Goal: Information Seeking & Learning: Learn about a topic

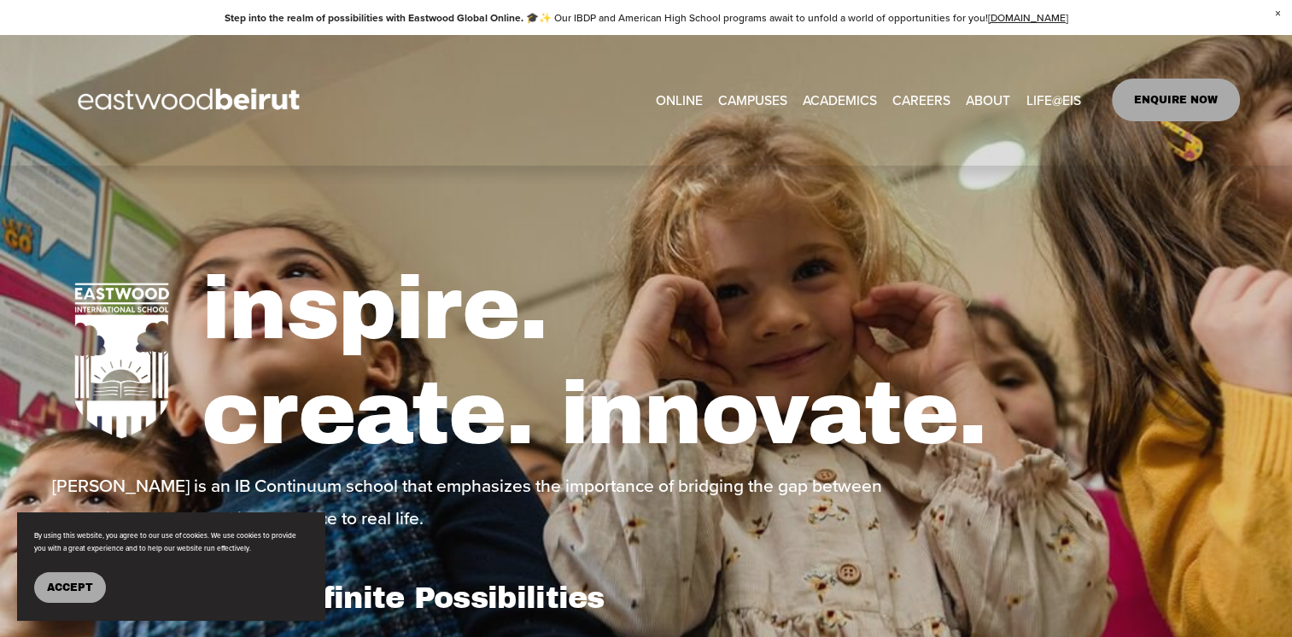
click at [0, 0] on span "IB-PYP Early Years" at bounding box center [0, 0] width 0 height 0
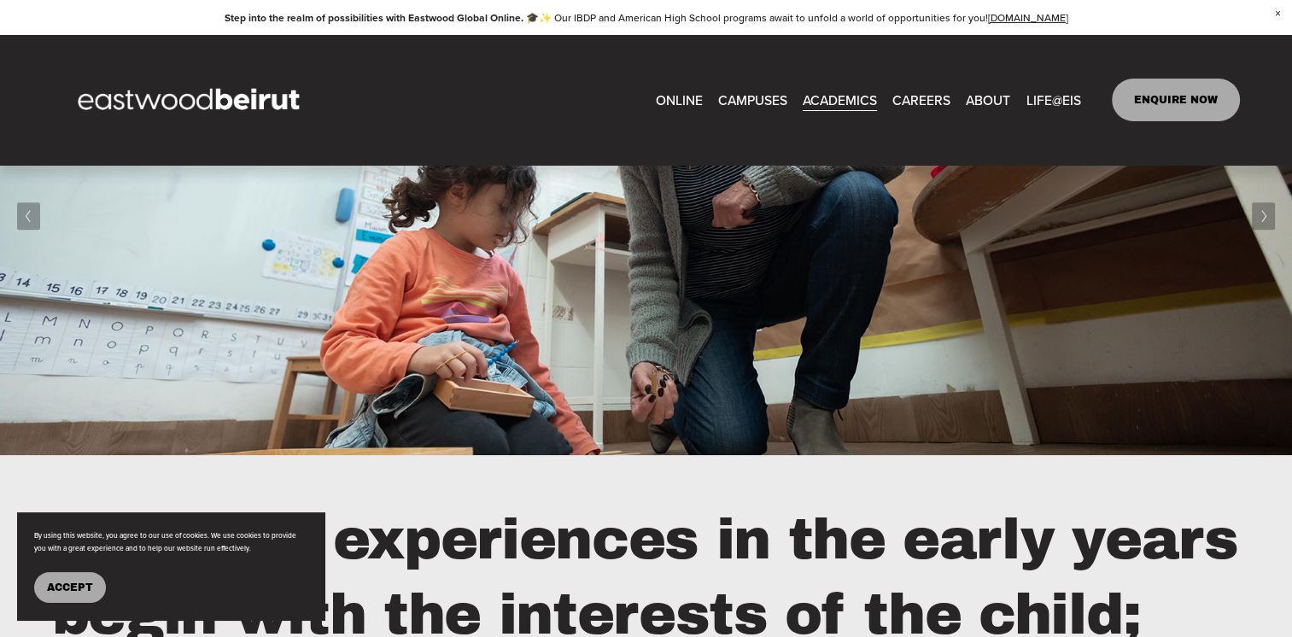
scroll to position [1366, 0]
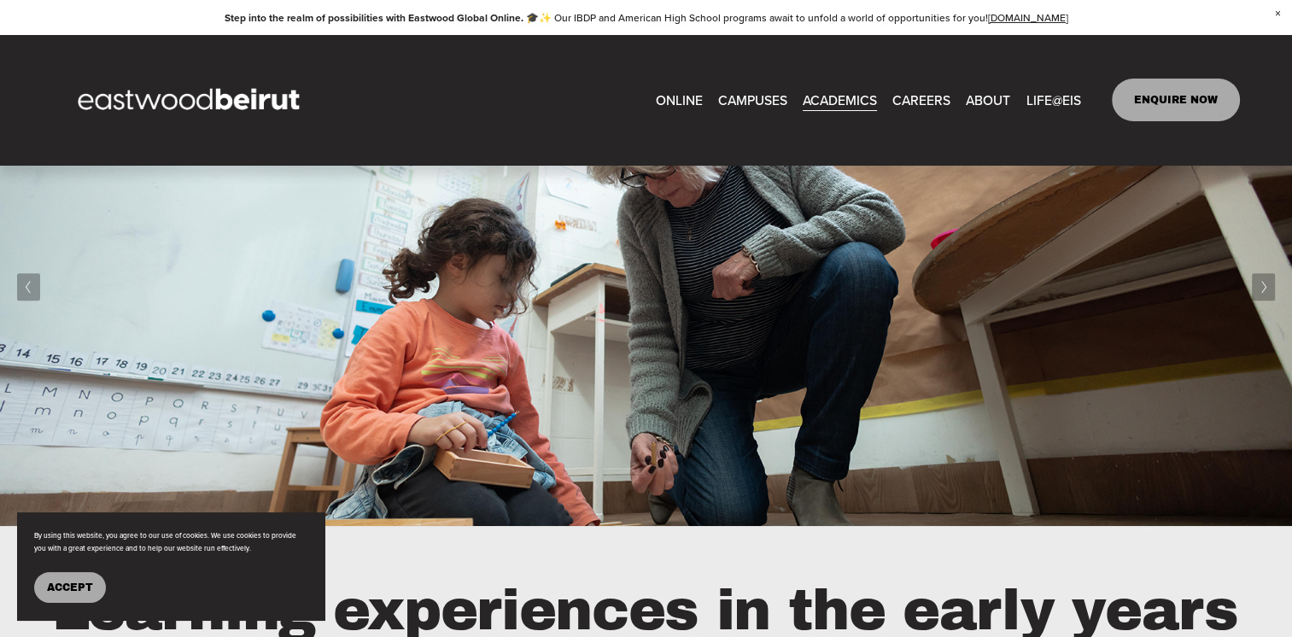
click at [0, 0] on span "Admissions" at bounding box center [0, 0] width 0 height 0
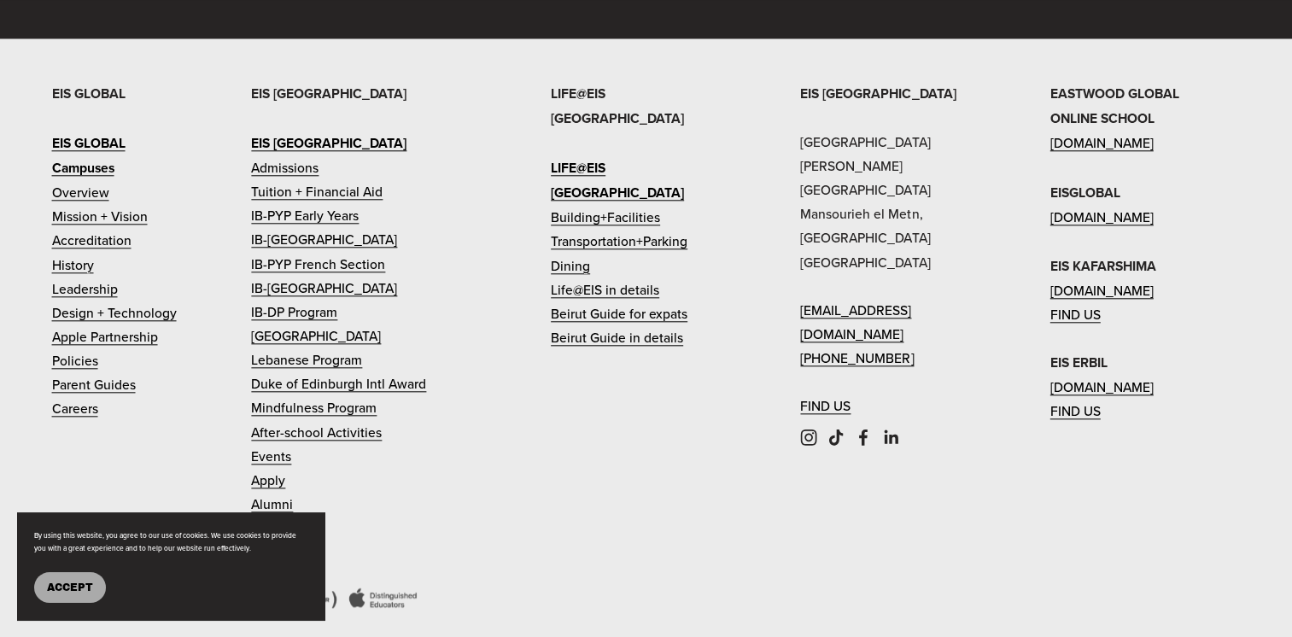
scroll to position [1748, 0]
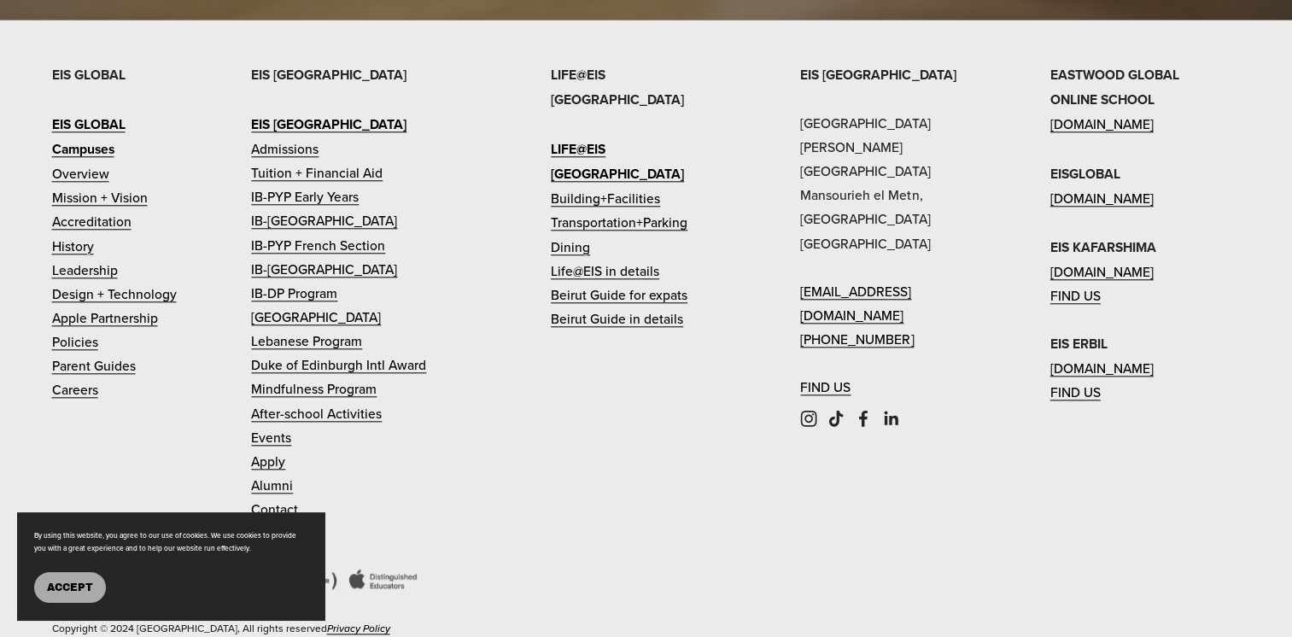
click at [266, 425] on link "Events" at bounding box center [271, 437] width 40 height 24
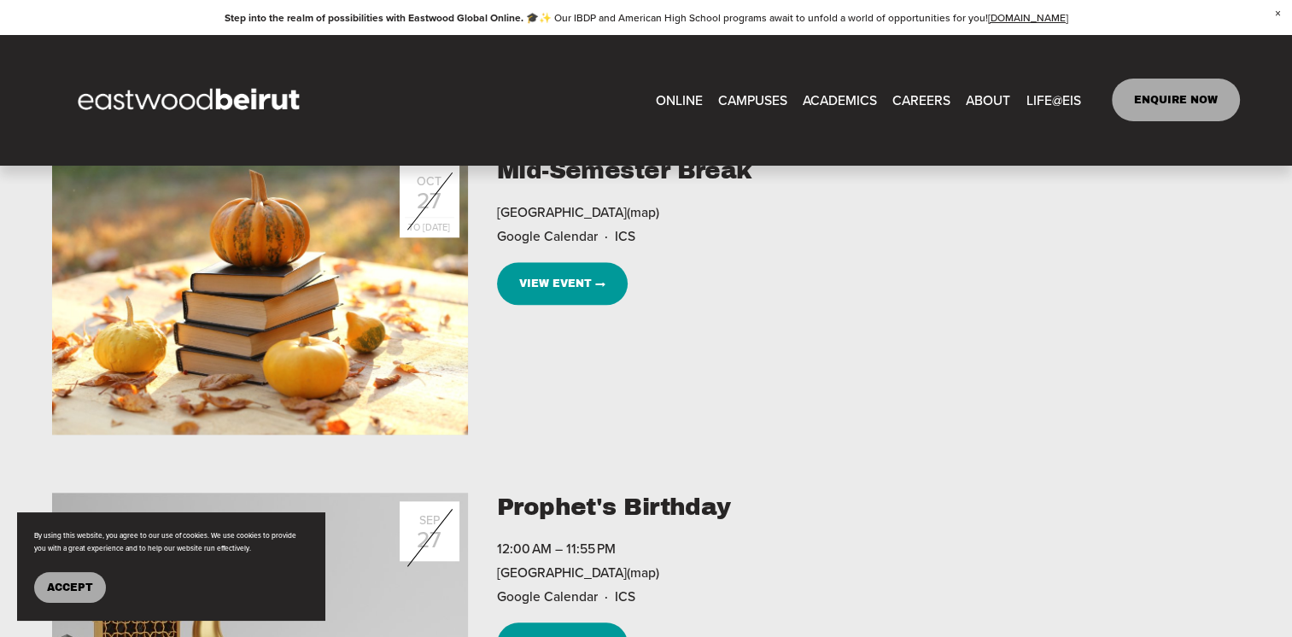
scroll to position [8024, 0]
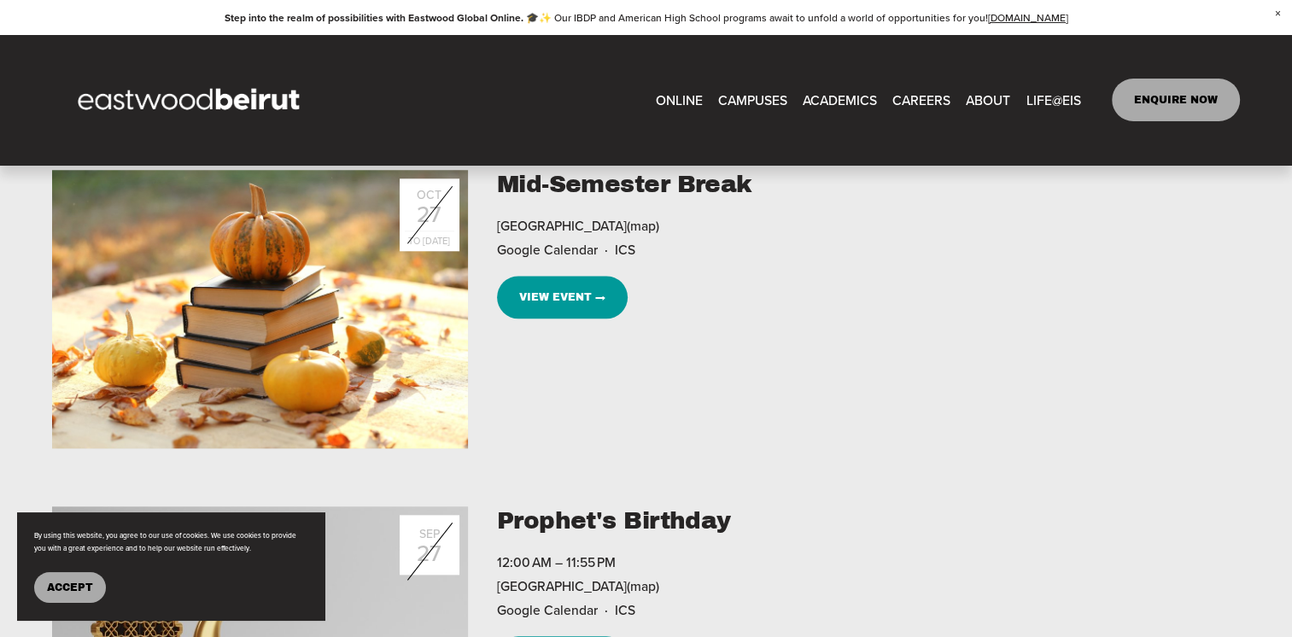
click at [1280, 10] on span "Close Announcement" at bounding box center [1277, 14] width 29 height 28
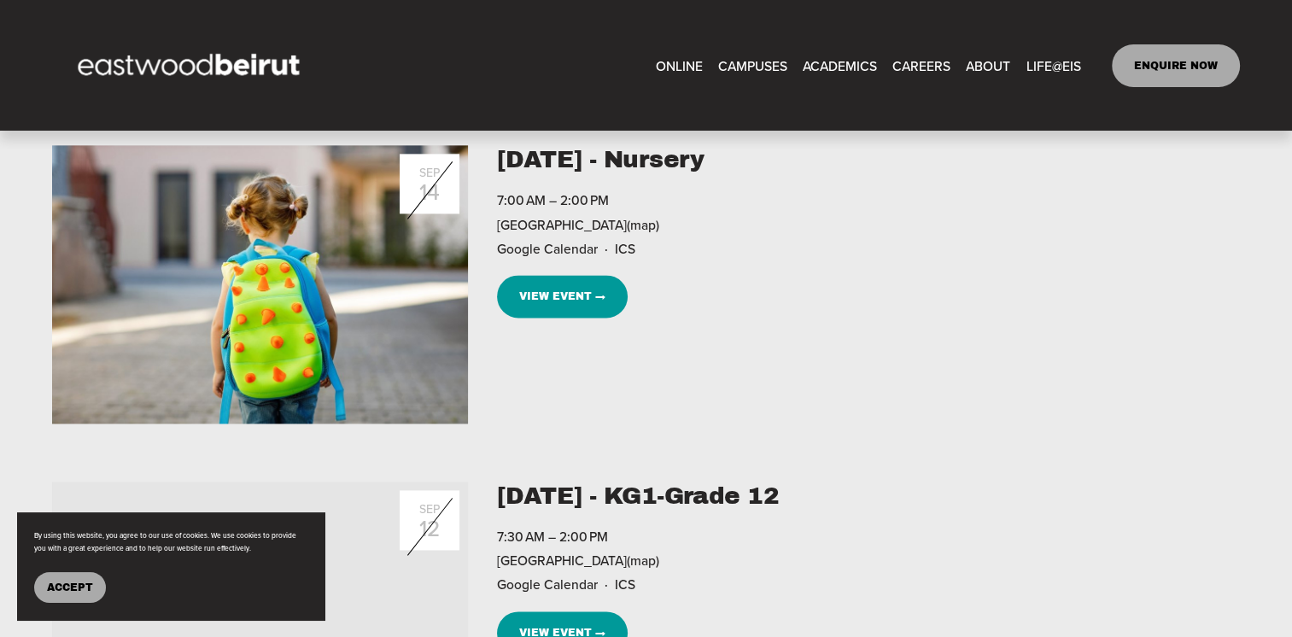
scroll to position [8792, 0]
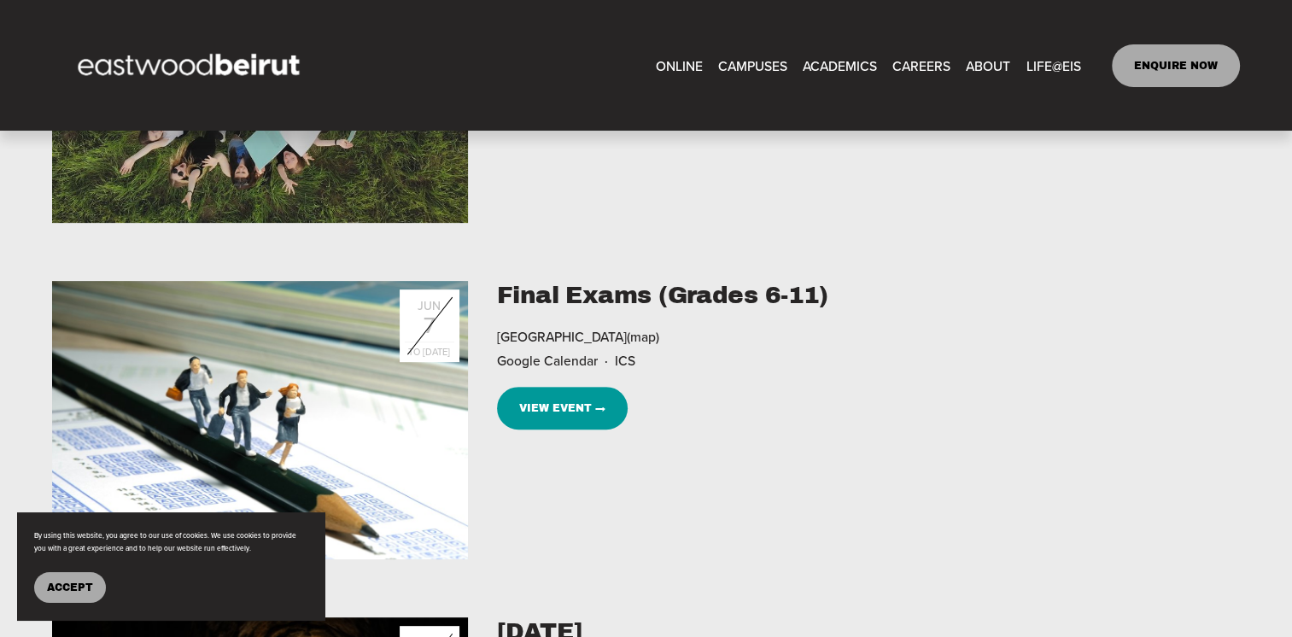
scroll to position [341, 0]
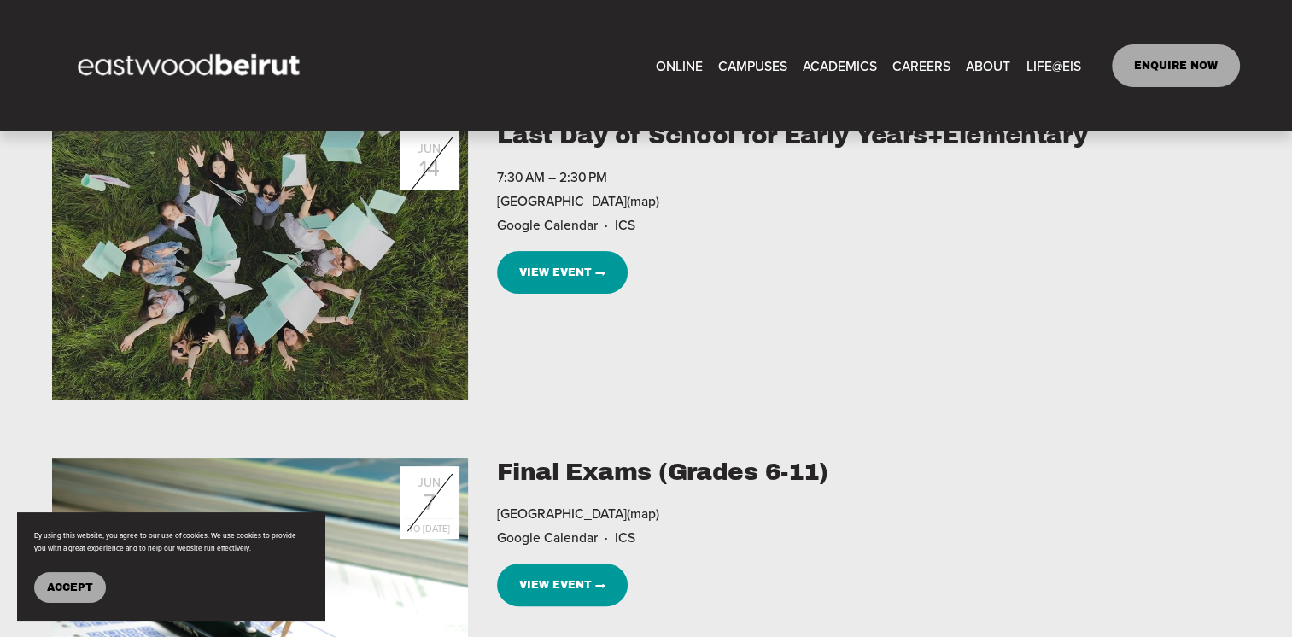
click at [0, 0] on span "Admissions" at bounding box center [0, 0] width 0 height 0
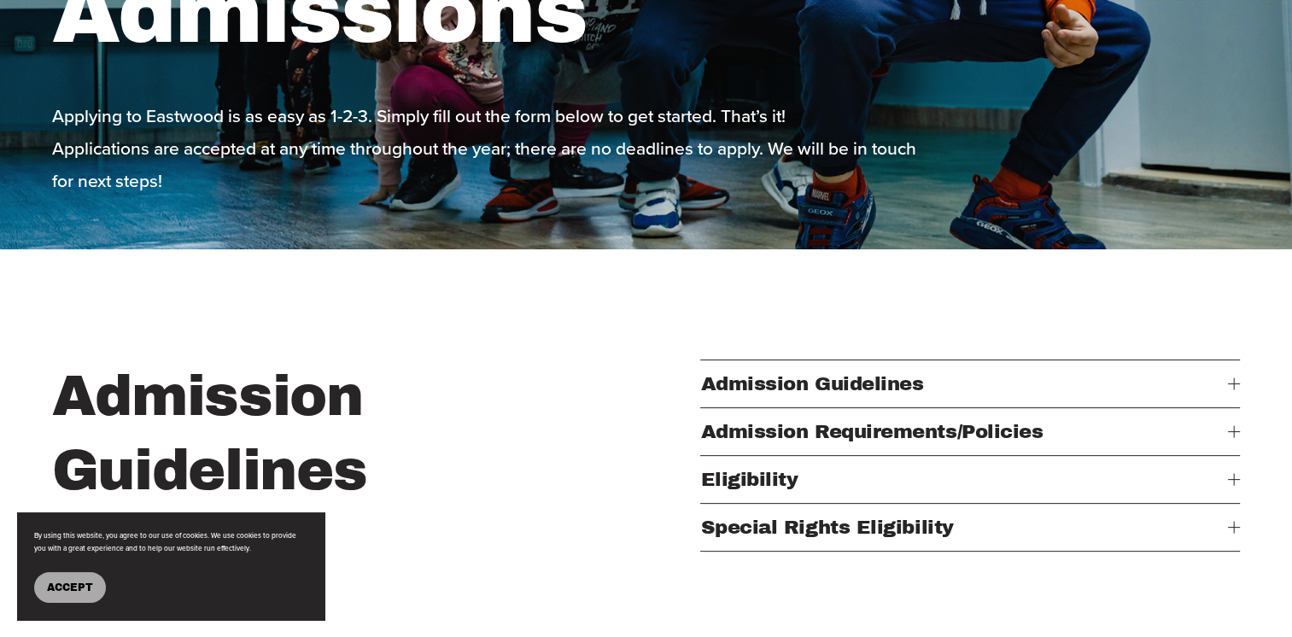
scroll to position [427, 0]
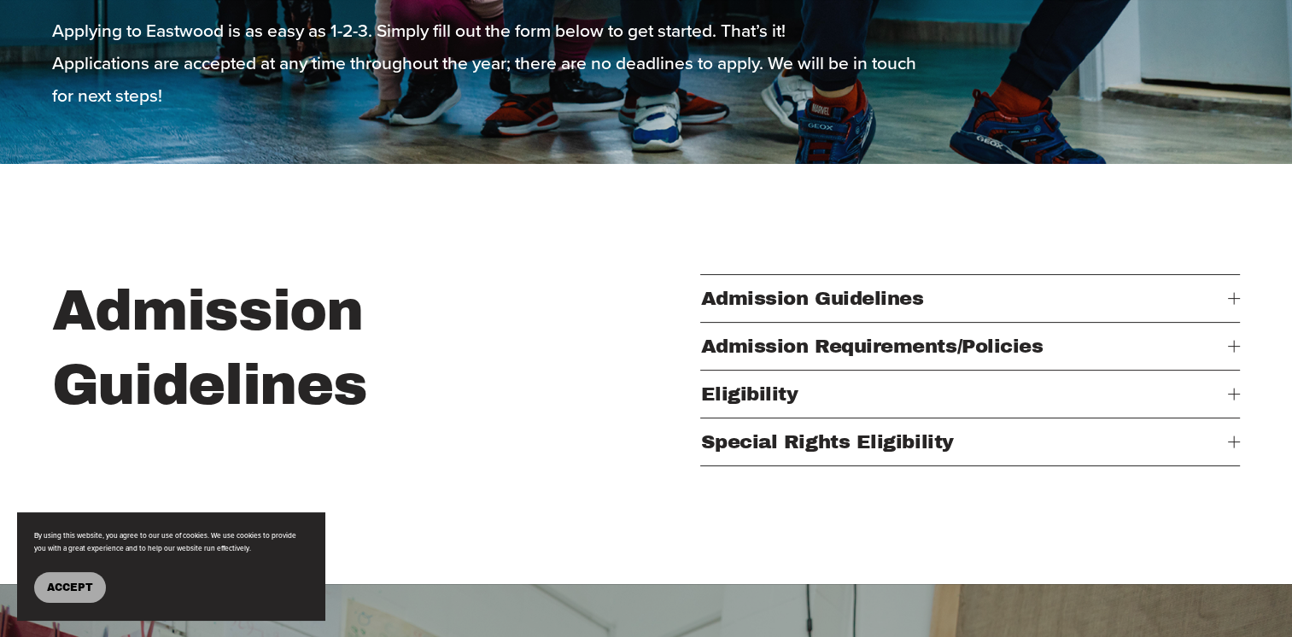
click at [772, 405] on span "Eligibility" at bounding box center [964, 393] width 528 height 21
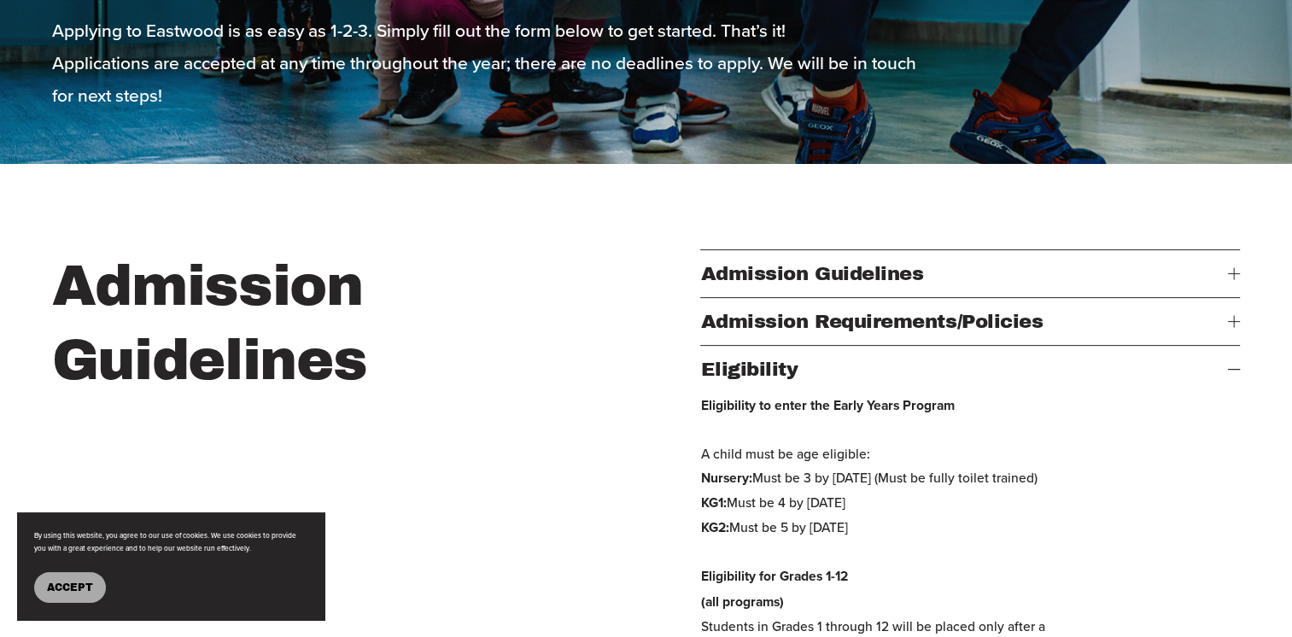
drag, startPoint x: 759, startPoint y: 499, endPoint x: 802, endPoint y: 526, distance: 51.4
click at [802, 526] on p "Eligibility to enter the Early Years Program A child must be age eligible: Nurs…" at bounding box center [888, 552] width 377 height 318
drag, startPoint x: 802, startPoint y: 526, endPoint x: 778, endPoint y: 522, distance: 25.1
click at [778, 522] on p "Eligibility to enter the Early Years Program A child must be age eligible: Nurs…" at bounding box center [888, 552] width 377 height 318
click at [779, 518] on p "Eligibility to enter the Early Years Program A child must be age eligible: Nurs…" at bounding box center [888, 552] width 377 height 318
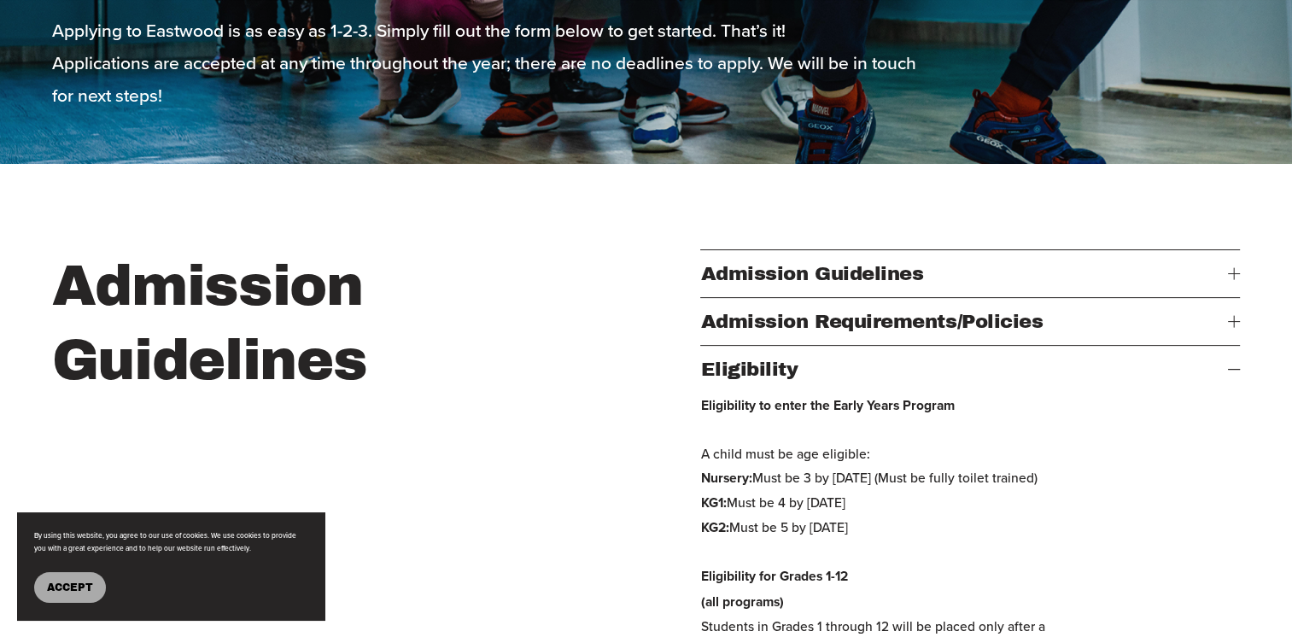
click at [779, 545] on p "Eligibility to enter the Early Years Program A child must be age eligible: Nurs…" at bounding box center [888, 552] width 377 height 318
click at [784, 545] on p "Eligibility to enter the Early Years Program A child must be age eligible: Nurs…" at bounding box center [888, 552] width 377 height 318
drag, startPoint x: 782, startPoint y: 569, endPoint x: 928, endPoint y: 581, distance: 146.5
click at [928, 581] on p "Eligibility to enter the Early Years Program A child must be age eligible: Nurs…" at bounding box center [888, 552] width 377 height 318
drag, startPoint x: 928, startPoint y: 581, endPoint x: 973, endPoint y: 578, distance: 45.4
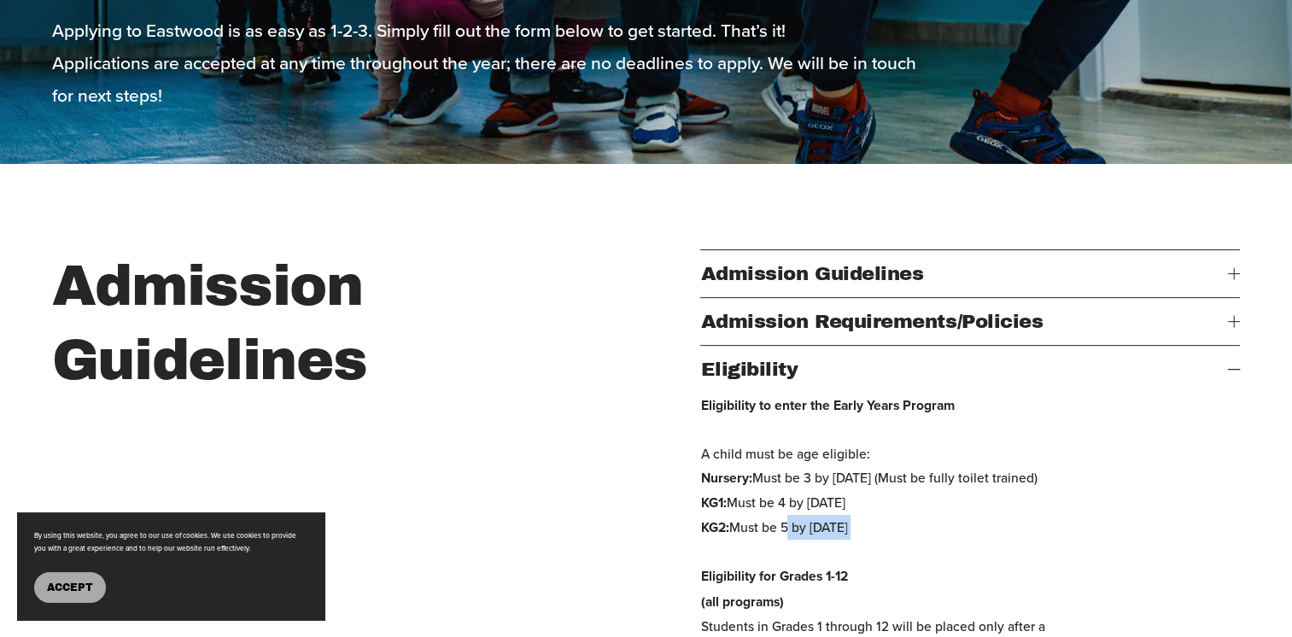
click at [973, 578] on p "Eligibility to enter the Early Years Program A child must be age eligible: Nurs…" at bounding box center [888, 552] width 377 height 318
click at [939, 567] on p "Eligibility to enter the Early Years Program A child must be age eligible: Nurs…" at bounding box center [888, 552] width 377 height 318
drag, startPoint x: 901, startPoint y: 568, endPoint x: 668, endPoint y: 577, distance: 233.2
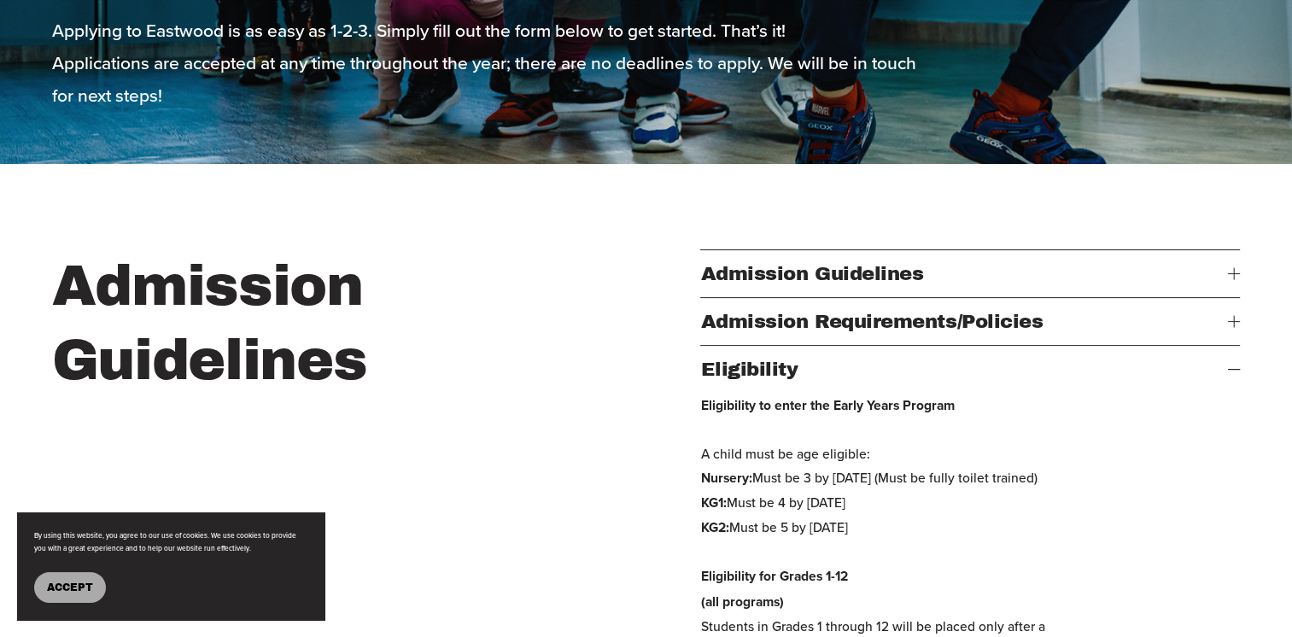
drag, startPoint x: 664, startPoint y: 579, endPoint x: 697, endPoint y: 569, distance: 33.8
click at [746, 575] on p "Eligibility to enter the Early Years Program A child must be age eligible: Nurs…" at bounding box center [888, 552] width 377 height 318
click at [755, 589] on p "Eligibility to enter the Early Years Program A child must be age eligible: Nurs…" at bounding box center [888, 552] width 377 height 318
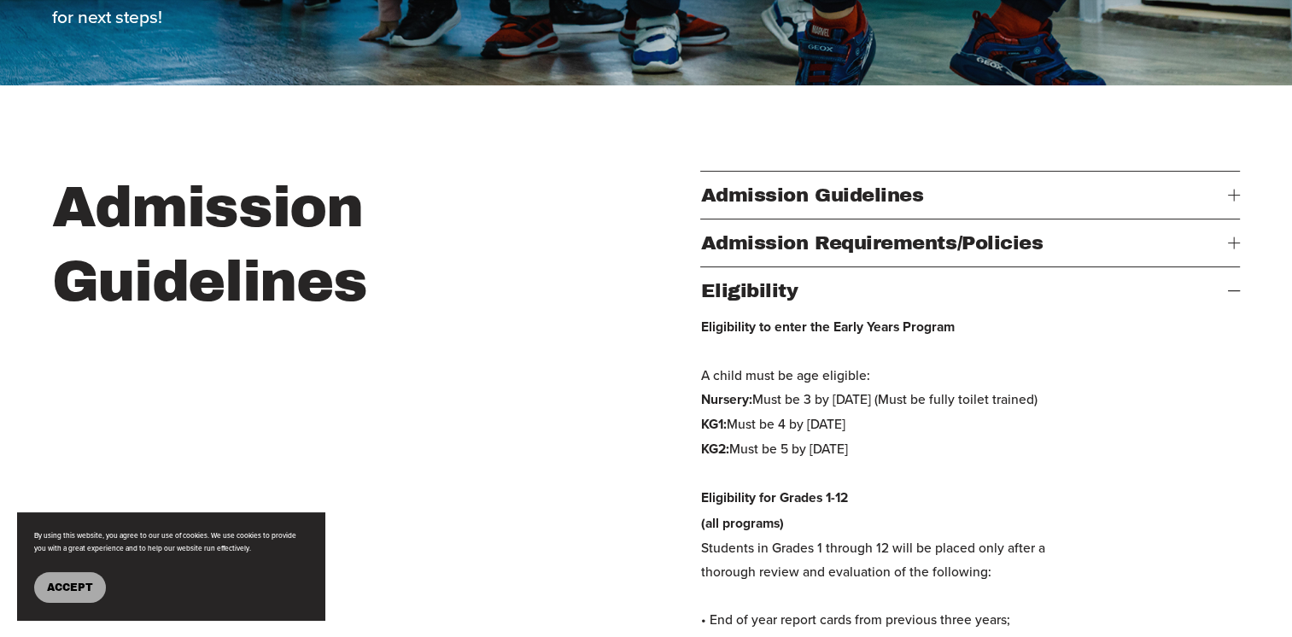
scroll to position [598, 0]
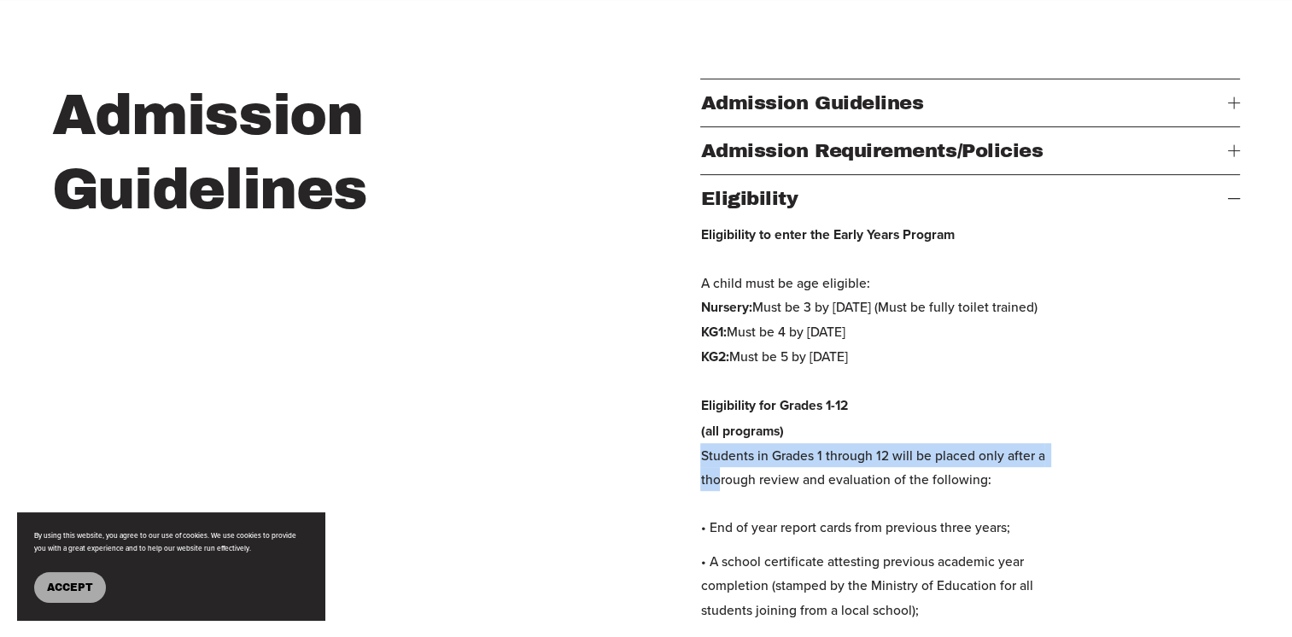
drag, startPoint x: 702, startPoint y: 493, endPoint x: 717, endPoint y: 517, distance: 28.4
click at [717, 517] on p "Eligibility to enter the Early Years Program A child must be age eligible: Nurs…" at bounding box center [888, 381] width 377 height 318
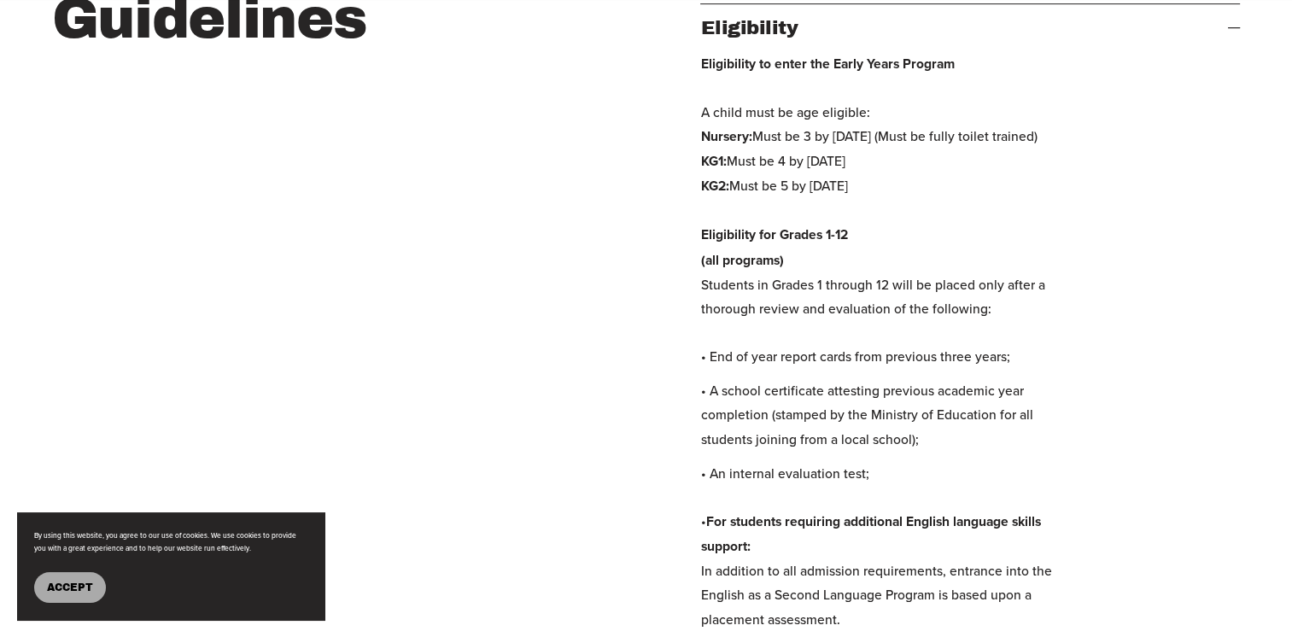
click at [814, 539] on p "• An internal evaluation test; • For students requiring additional English lang…" at bounding box center [888, 619] width 377 height 316
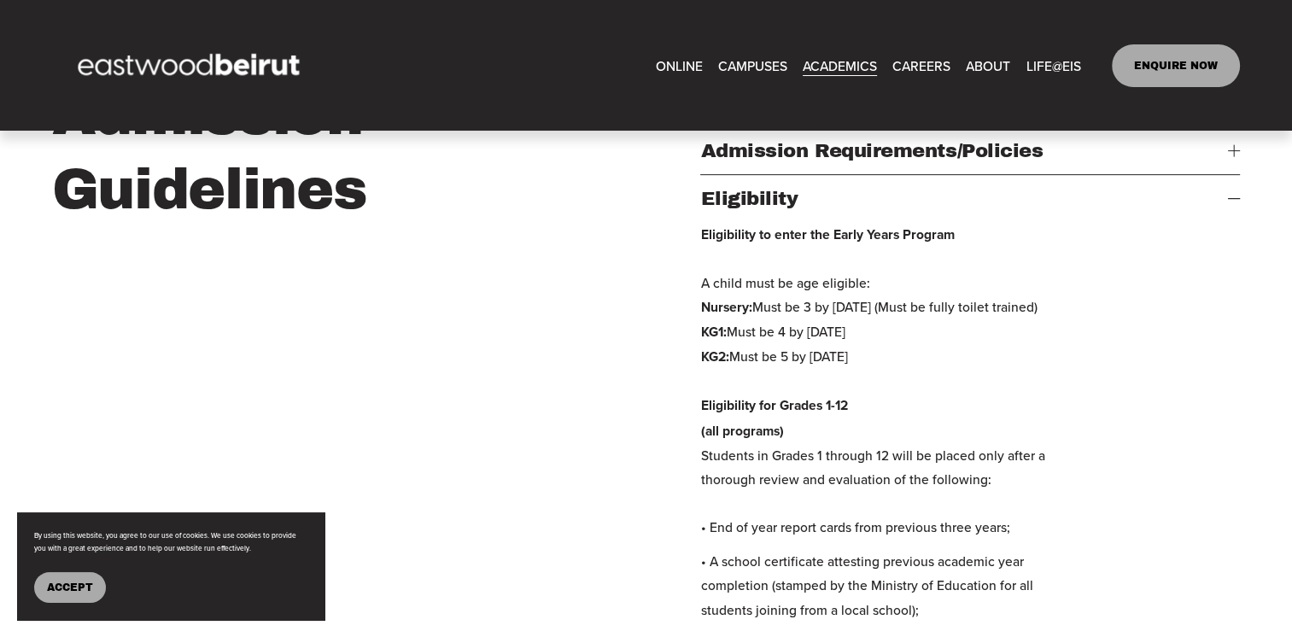
drag, startPoint x: 796, startPoint y: 401, endPoint x: 915, endPoint y: 400, distance: 118.7
click at [915, 400] on p "Eligibility to enter the Early Years Program A child must be age eligible: Nurs…" at bounding box center [888, 381] width 377 height 318
drag, startPoint x: 915, startPoint y: 400, endPoint x: 1084, endPoint y: 432, distance: 171.9
click at [1084, 432] on div "Eligibility to enter the Early Years Program A child must be age eligible: Nurs…" at bounding box center [969, 597] width 539 height 751
drag, startPoint x: 697, startPoint y: 302, endPoint x: 885, endPoint y: 308, distance: 188.7
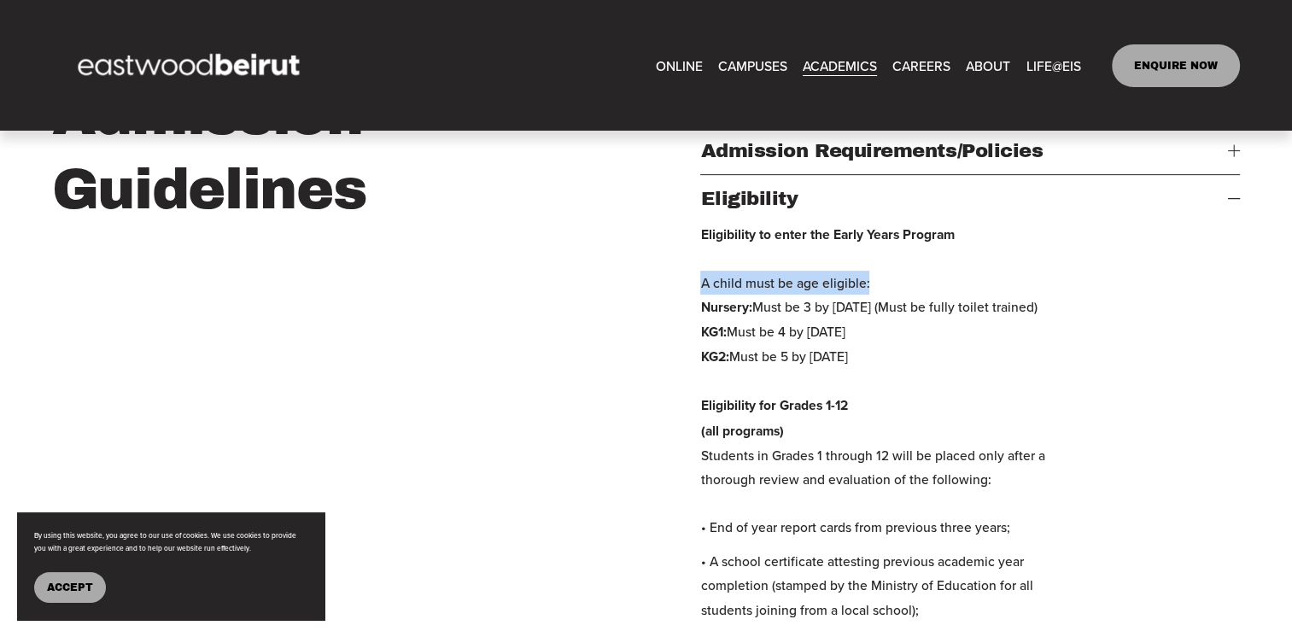
click at [885, 308] on div "Admission Guidelines Admission Guidelines Welcome to the Admissions Department …" at bounding box center [646, 550] width 1292 height 943
drag, startPoint x: 885, startPoint y: 308, endPoint x: 1107, endPoint y: 469, distance: 273.9
click at [1107, 469] on div "Eligibility to enter the Early Years Program A child must be age eligible: Nurs…" at bounding box center [969, 597] width 539 height 751
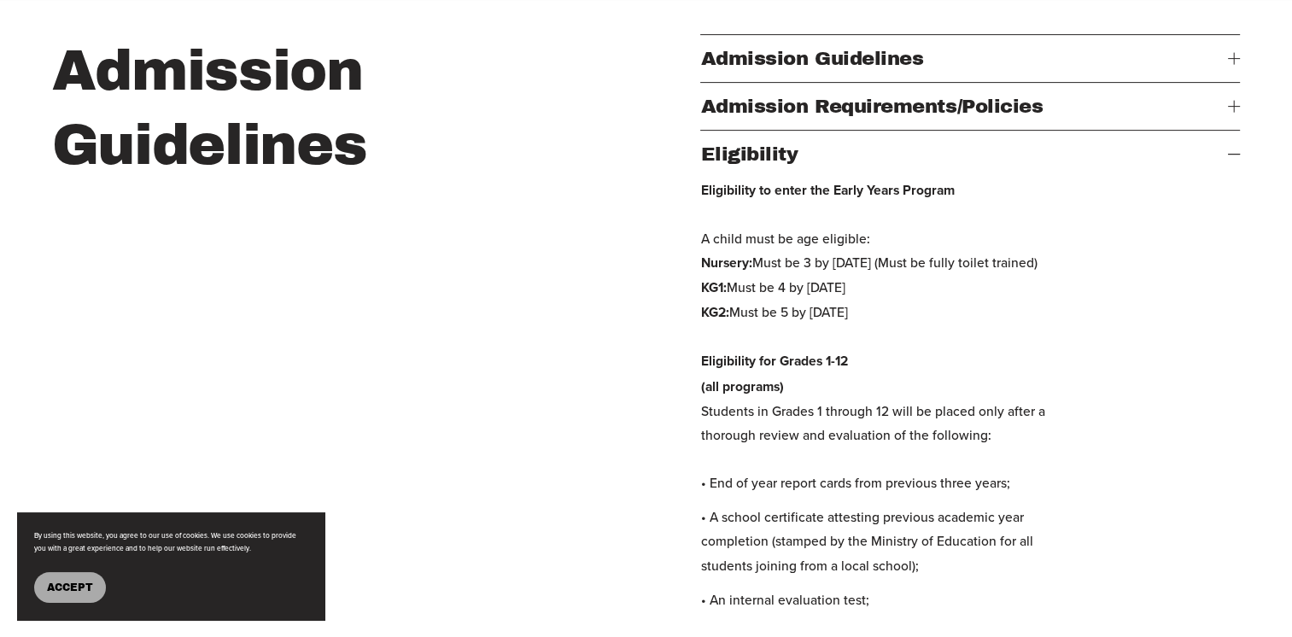
scroll to position [683, 0]
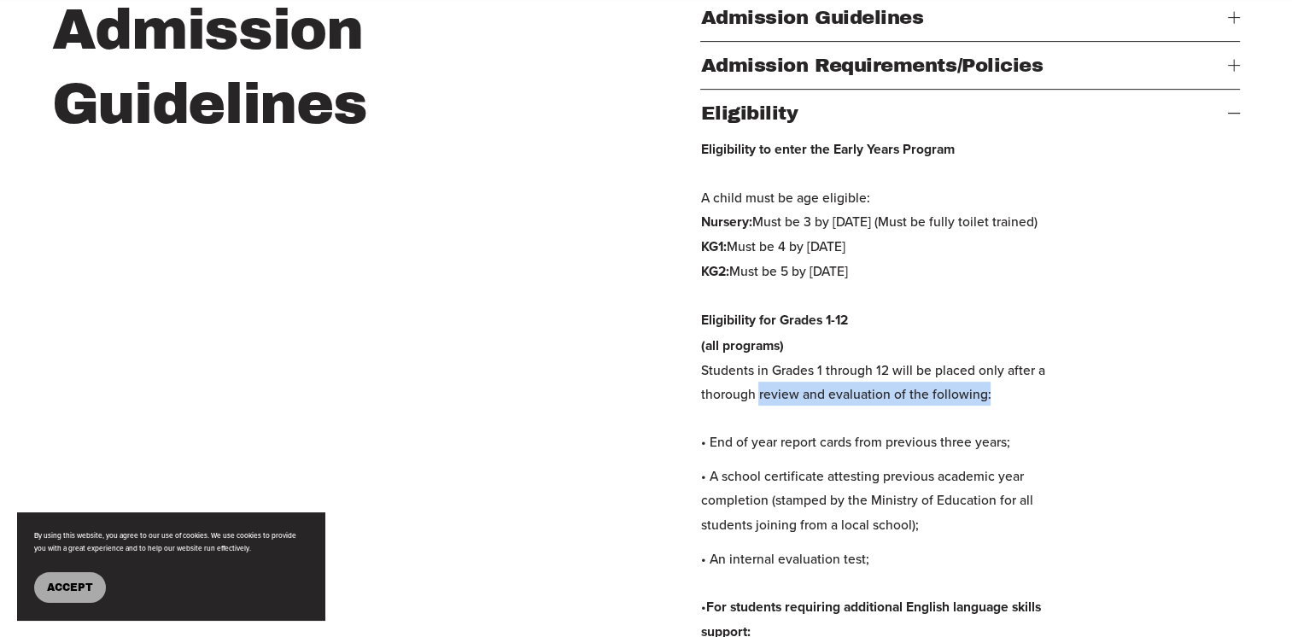
drag, startPoint x: 761, startPoint y: 433, endPoint x: 999, endPoint y: 439, distance: 238.2
click at [999, 439] on p "Eligibility to enter the Early Years Program A child must be age eligible: Nurs…" at bounding box center [888, 296] width 377 height 318
drag, startPoint x: 999, startPoint y: 439, endPoint x: 1127, endPoint y: 476, distance: 133.4
click at [1127, 476] on div "Eligibility to enter the Early Years Program A child must be age eligible: Nurs…" at bounding box center [969, 512] width 539 height 751
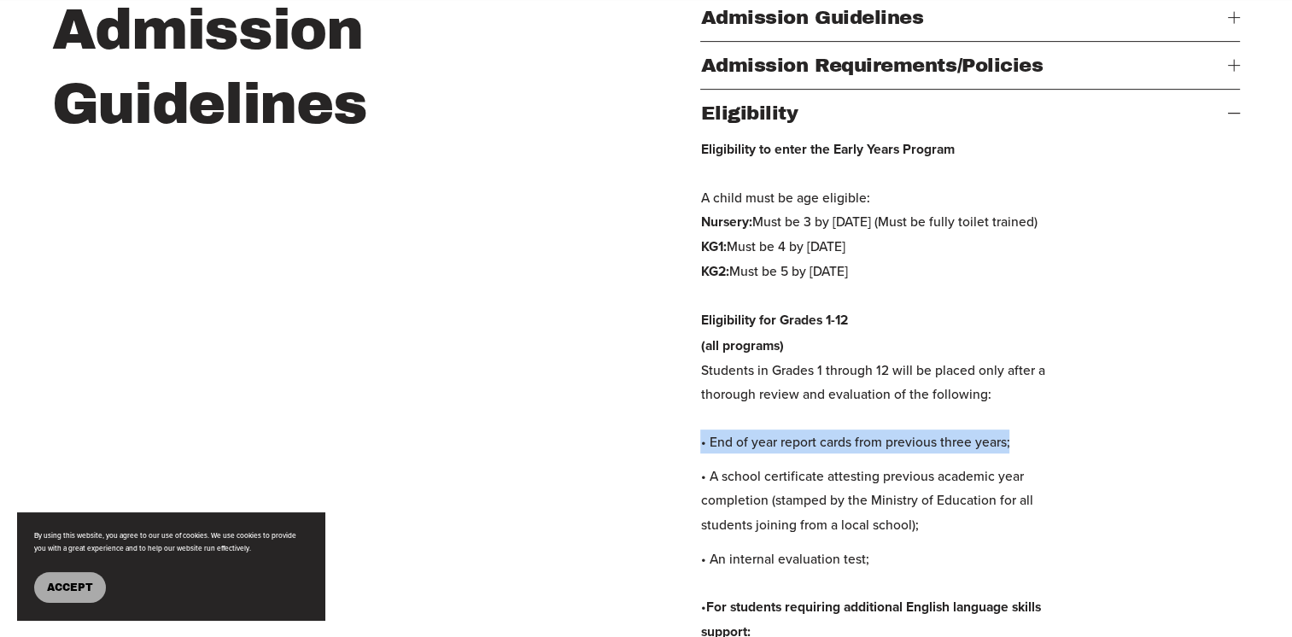
drag, startPoint x: 697, startPoint y: 480, endPoint x: 1030, endPoint y: 490, distance: 333.1
click at [1030, 490] on div "Admission Guidelines Admission Guidelines Welcome to the Admissions Department …" at bounding box center [646, 464] width 1292 height 943
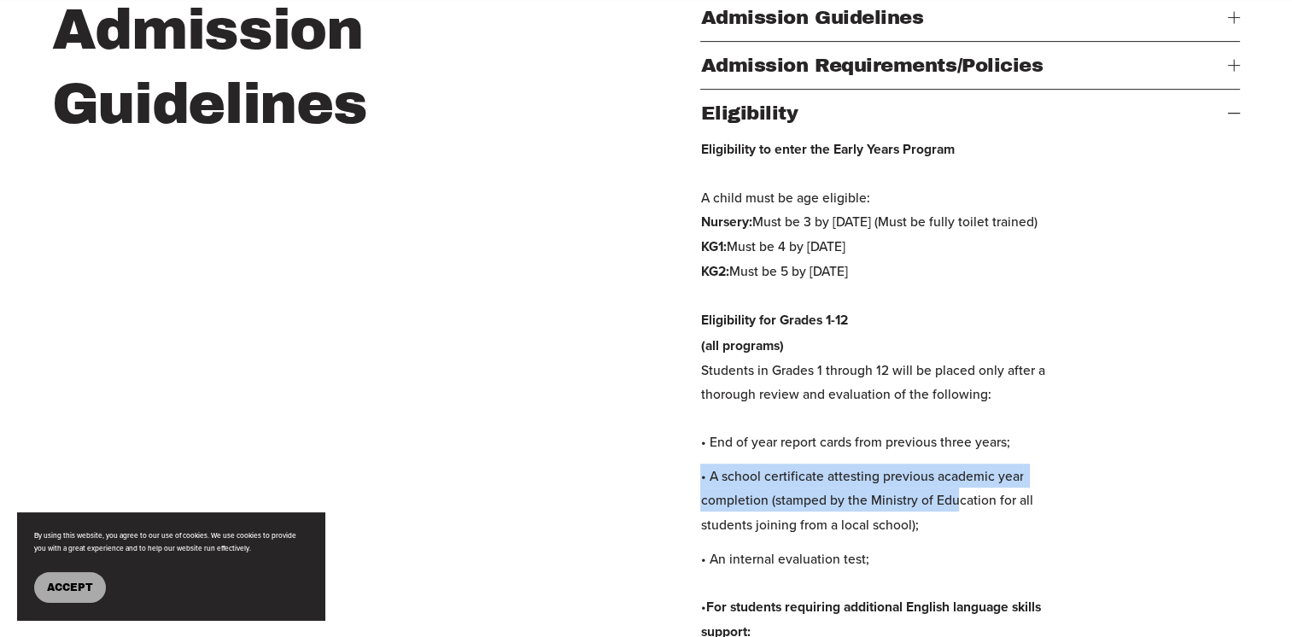
drag, startPoint x: 693, startPoint y: 514, endPoint x: 956, endPoint y: 551, distance: 265.6
click at [956, 551] on div "Admission Guidelines Admission Guidelines Welcome to the Admissions Department …" at bounding box center [646, 464] width 1292 height 943
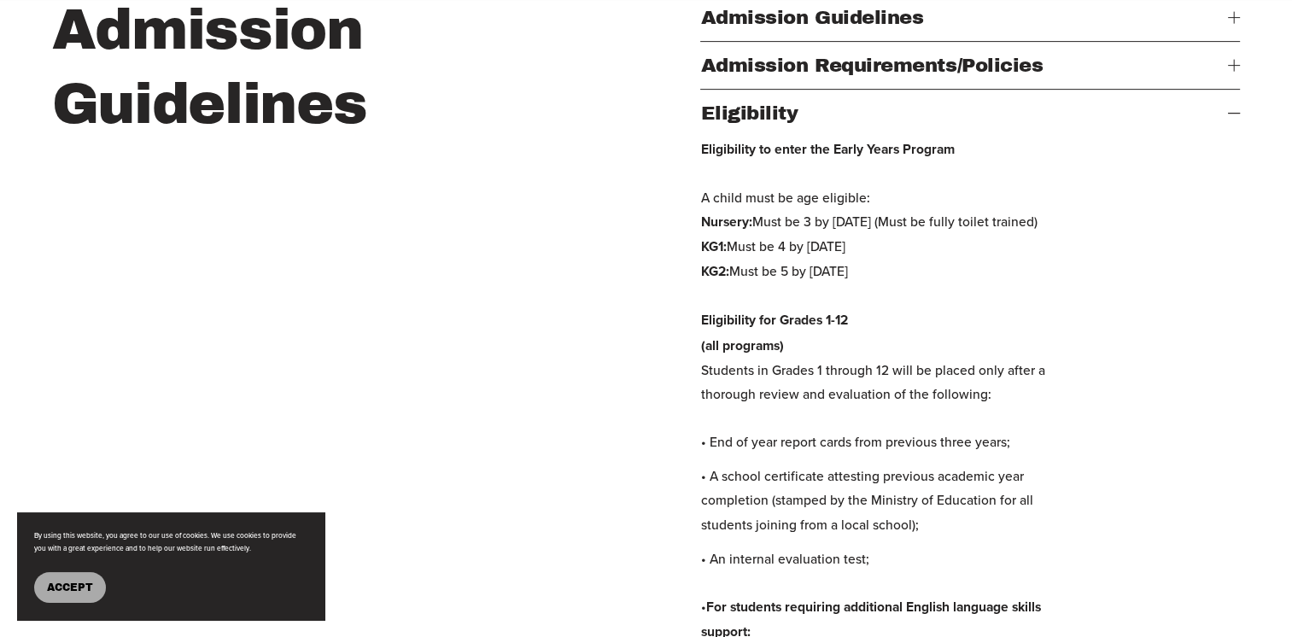
drag, startPoint x: 956, startPoint y: 551, endPoint x: 983, endPoint y: 586, distance: 44.4
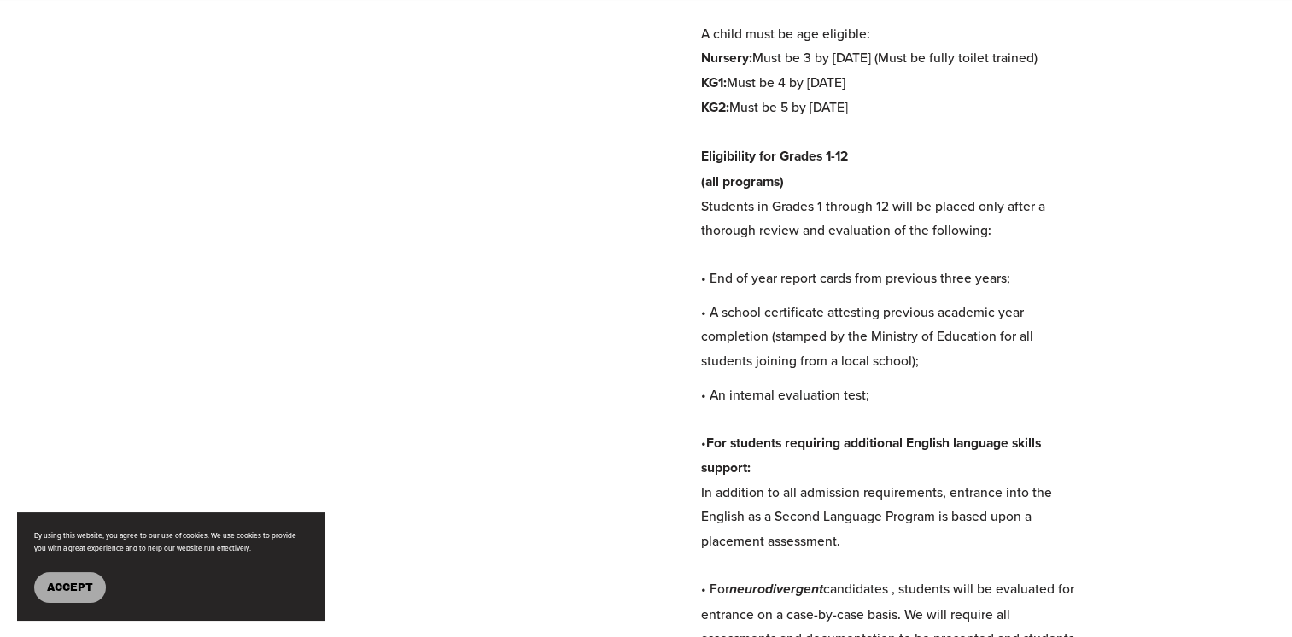
scroll to position [854, 0]
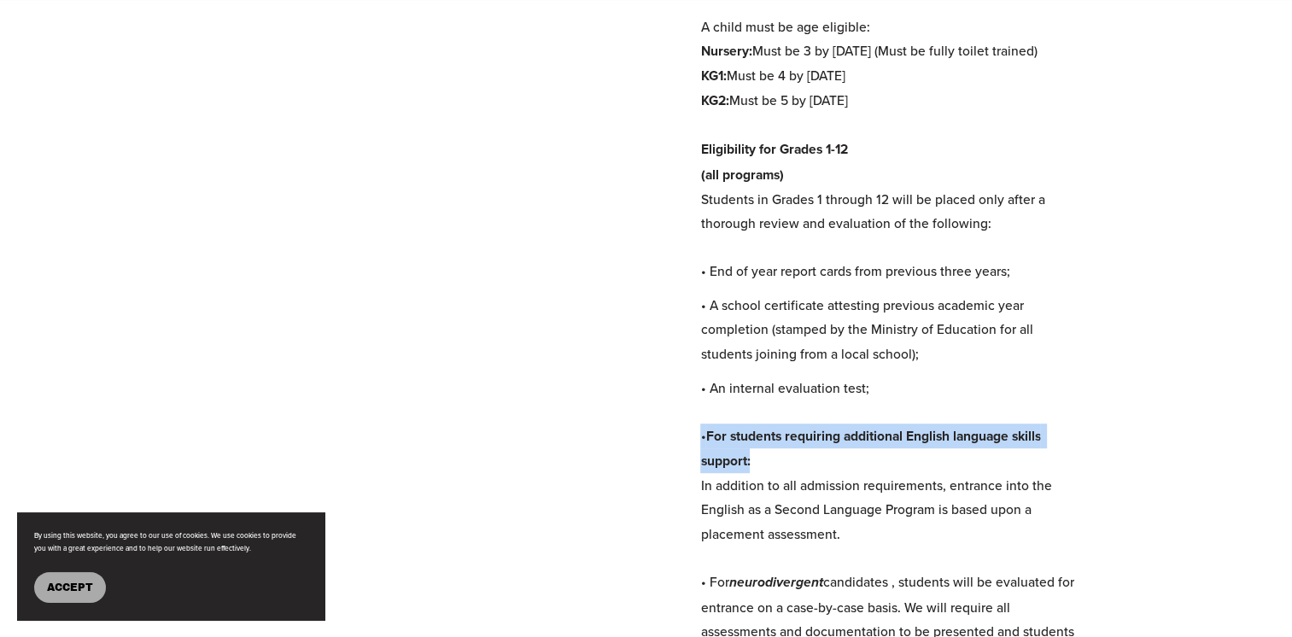
drag, startPoint x: 696, startPoint y: 475, endPoint x: 783, endPoint y: 493, distance: 88.9
click at [783, 493] on div "Admission Guidelines Admission Guidelines Welcome to the Admissions Department …" at bounding box center [646, 293] width 1292 height 943
click at [1030, 495] on p "• An internal evaluation test; • For students requiring additional English lang…" at bounding box center [888, 534] width 377 height 316
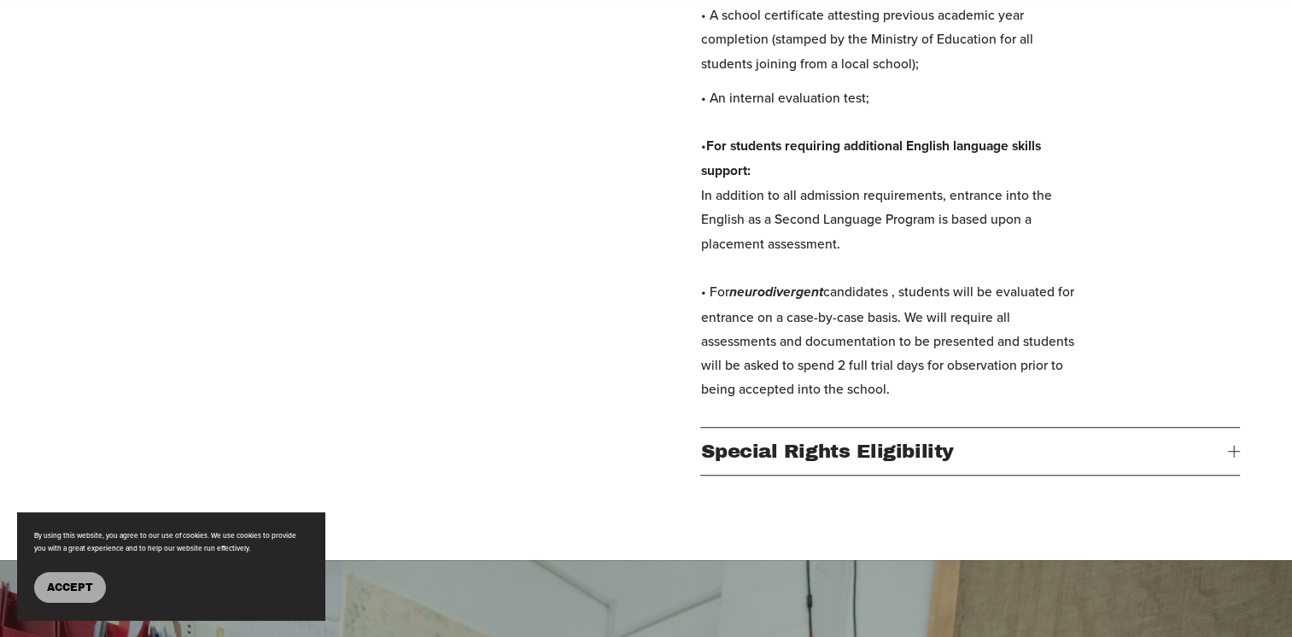
scroll to position [1195, 0]
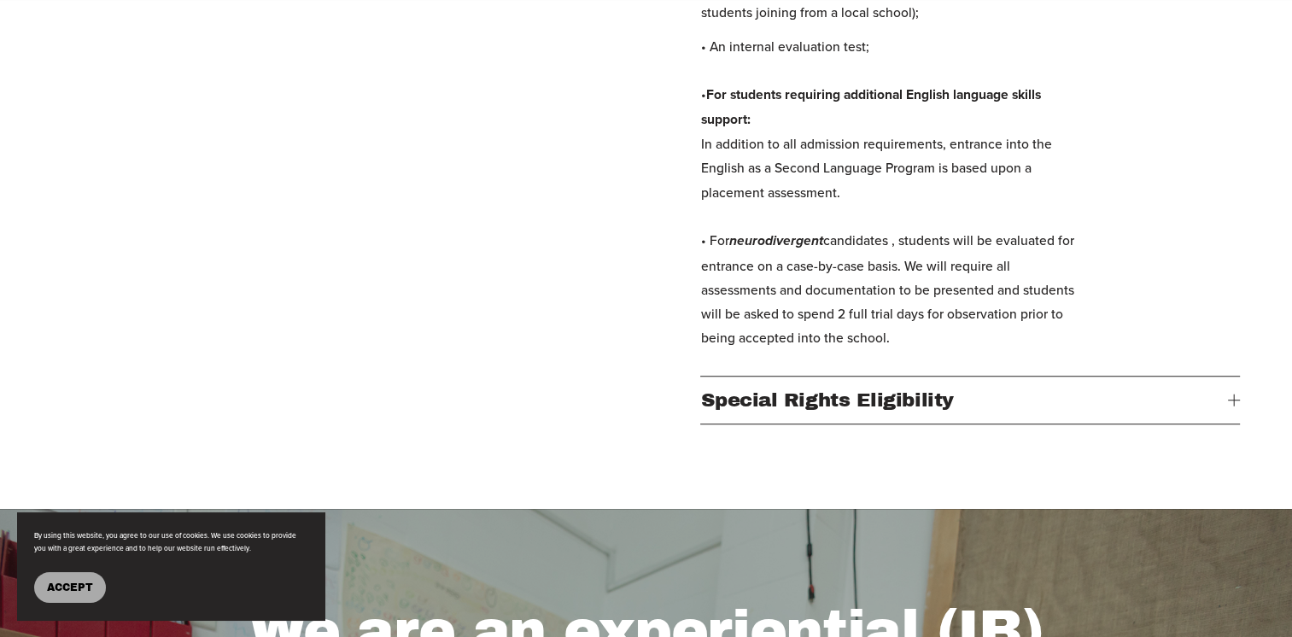
click at [918, 423] on button "Special Rights Eligibility" at bounding box center [969, 399] width 539 height 47
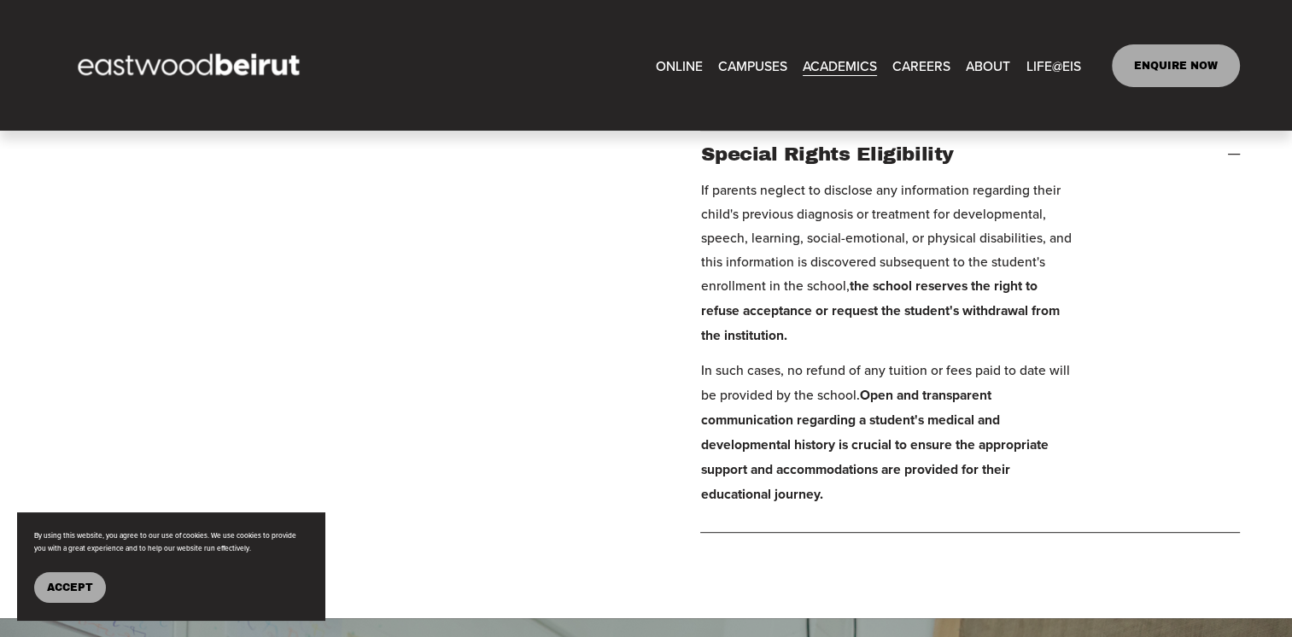
scroll to position [598, 0]
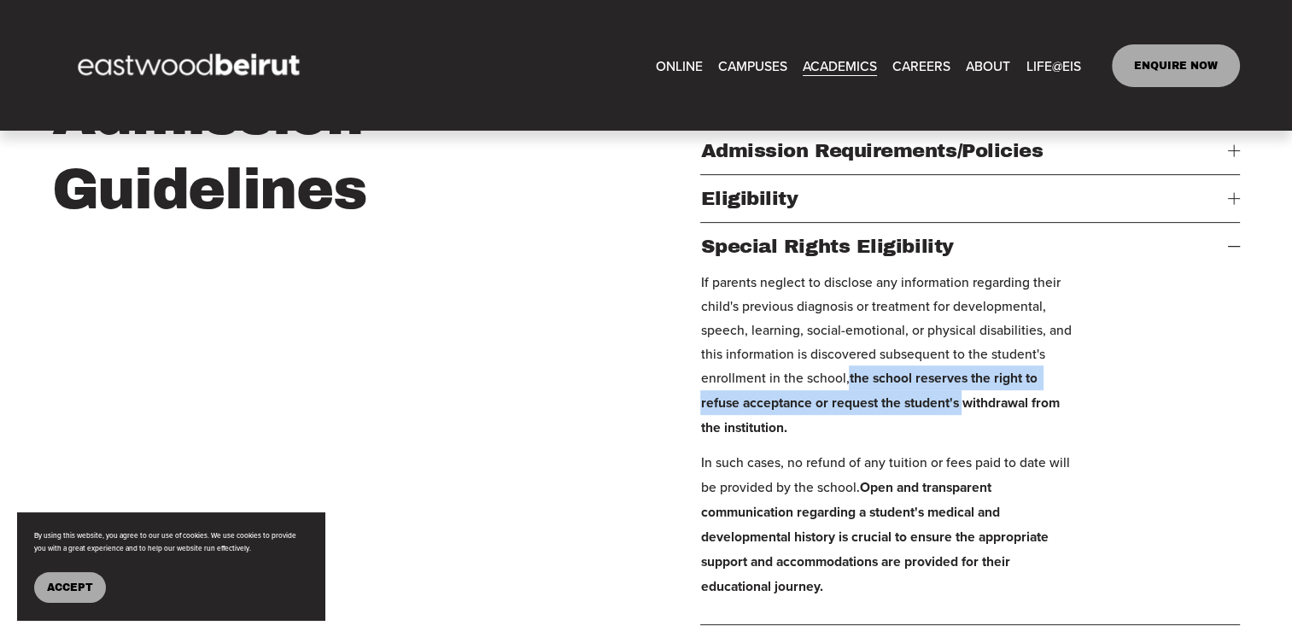
drag, startPoint x: 849, startPoint y: 404, endPoint x: 965, endPoint y: 417, distance: 115.9
click at [965, 417] on strong "the school reserves the right to refuse acceptance or request the student's wit…" at bounding box center [881, 402] width 362 height 69
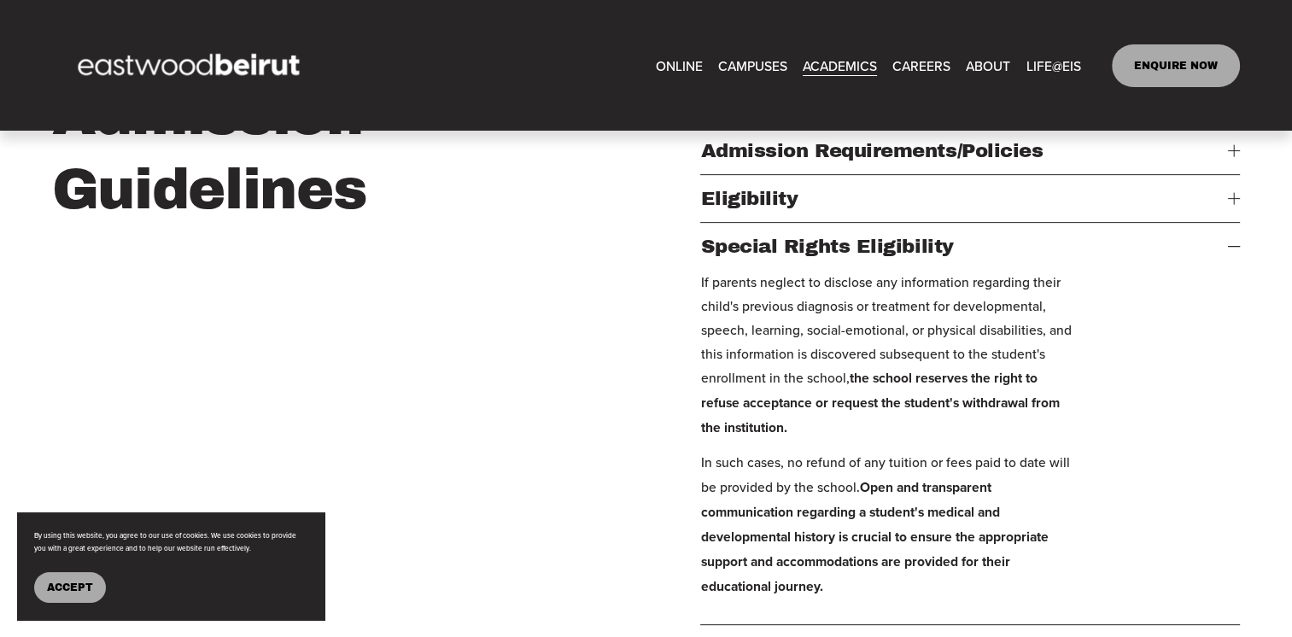
drag, startPoint x: 965, startPoint y: 417, endPoint x: 971, endPoint y: 445, distance: 29.0
click at [971, 440] on p "If parents neglect to disclose any information regarding their child's previous…" at bounding box center [888, 355] width 377 height 171
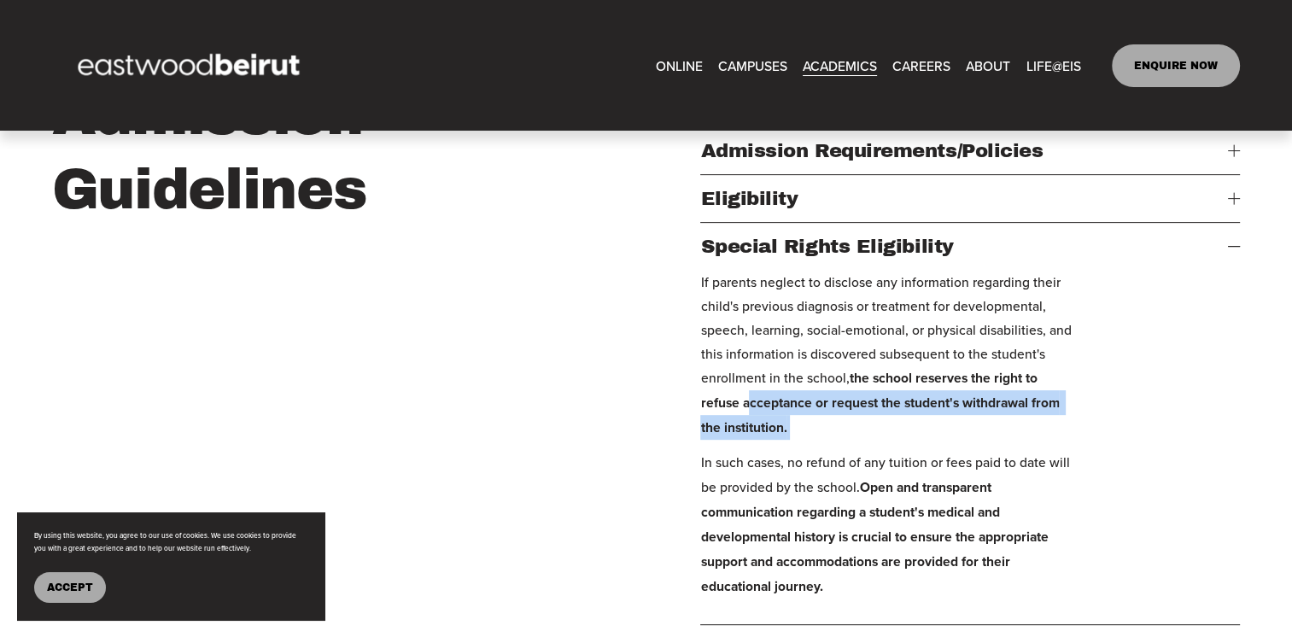
drag, startPoint x: 750, startPoint y: 429, endPoint x: 796, endPoint y: 459, distance: 54.7
click at [796, 440] on p "If parents neglect to disclose any information regarding their child's previous…" at bounding box center [888, 355] width 377 height 171
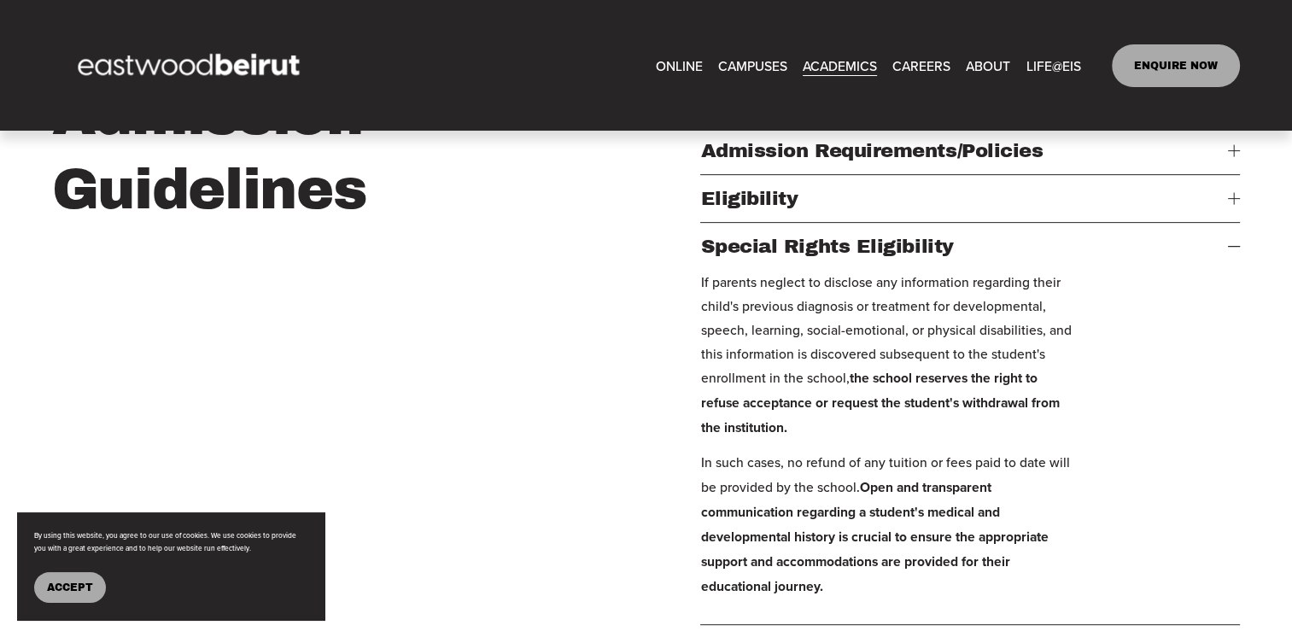
drag, startPoint x: 796, startPoint y: 459, endPoint x: 940, endPoint y: 479, distance: 145.6
click at [940, 478] on p "In such cases, no refund of any tuition or fees paid to date will be provided b…" at bounding box center [888, 524] width 377 height 149
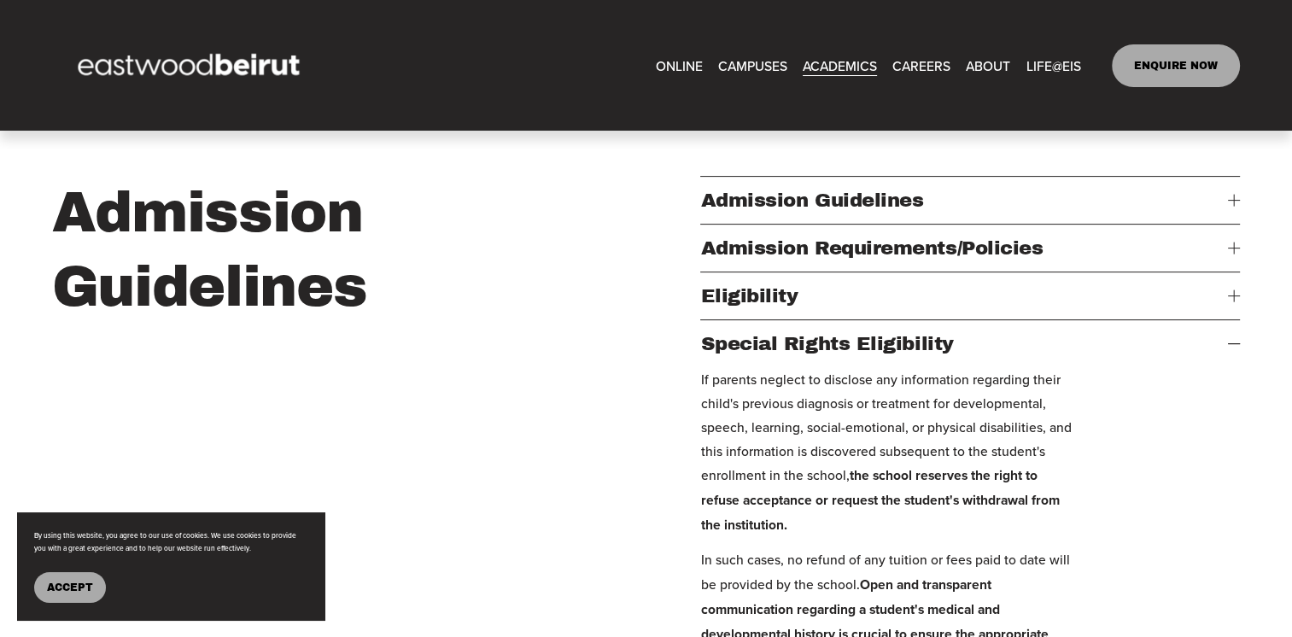
scroll to position [427, 0]
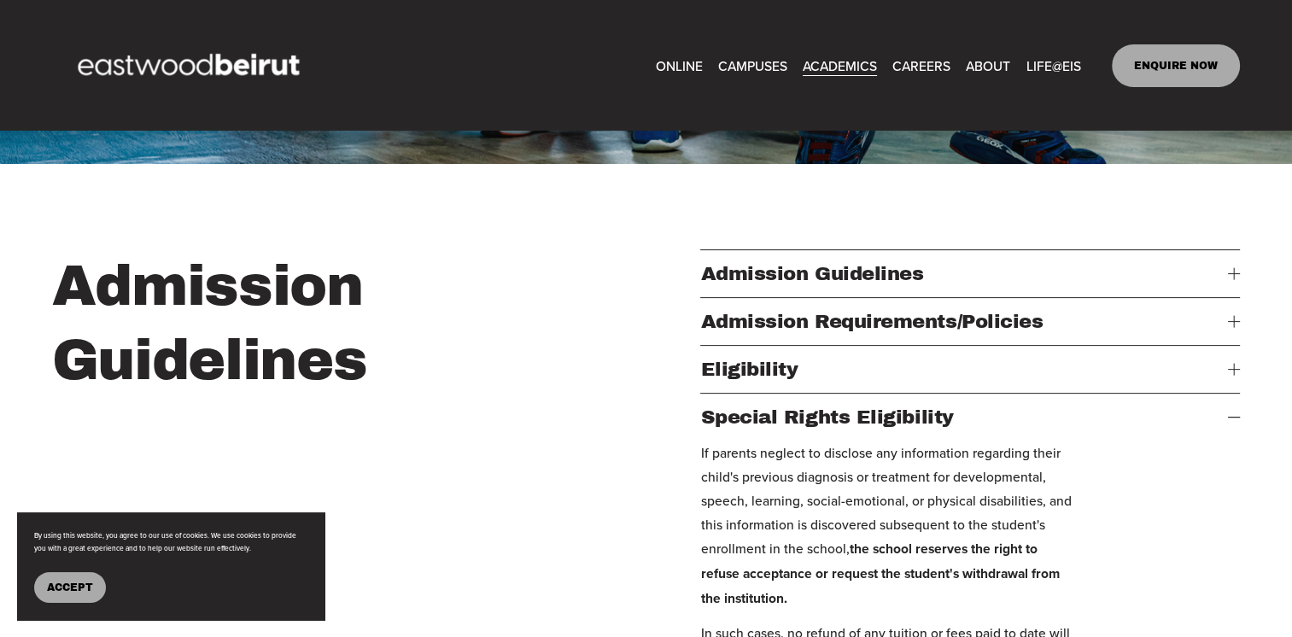
click at [847, 273] on span "Admission Guidelines" at bounding box center [964, 273] width 528 height 21
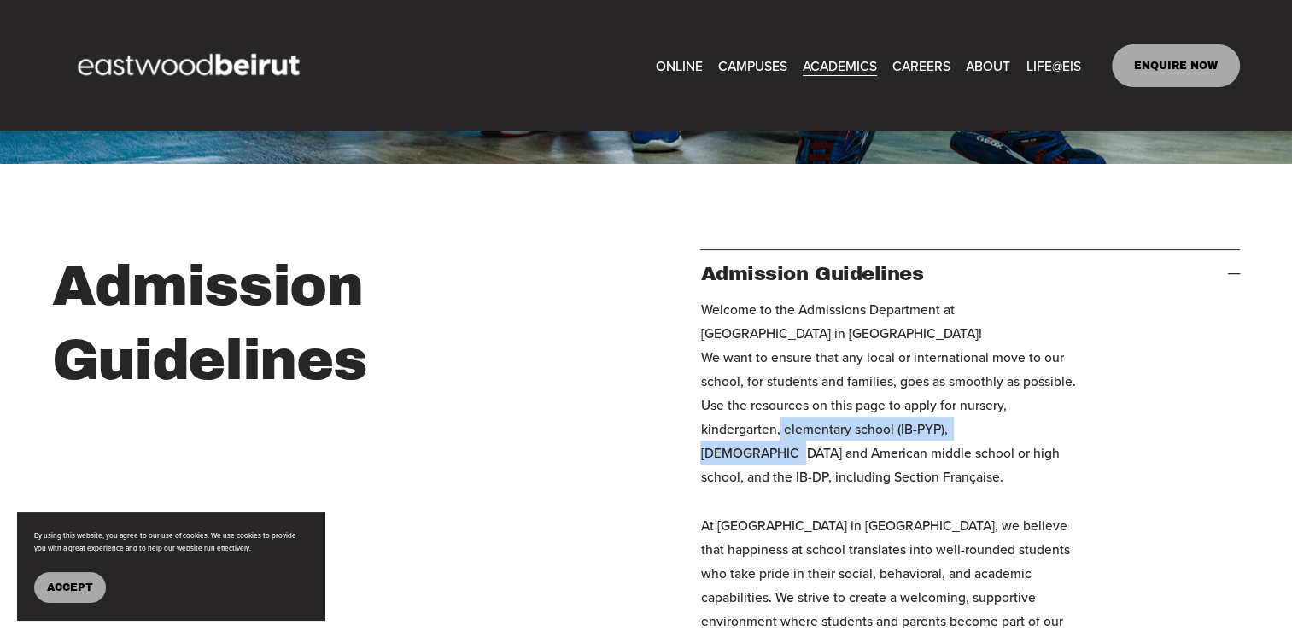
drag, startPoint x: 780, startPoint y: 437, endPoint x: 1036, endPoint y: 450, distance: 256.4
click at [1036, 450] on p "Welcome to the Admissions Department at Eastwood International School in Beirut…" at bounding box center [888, 477] width 377 height 360
click at [821, 470] on p "Welcome to the Admissions Department at Eastwood International School in Beirut…" at bounding box center [888, 477] width 377 height 360
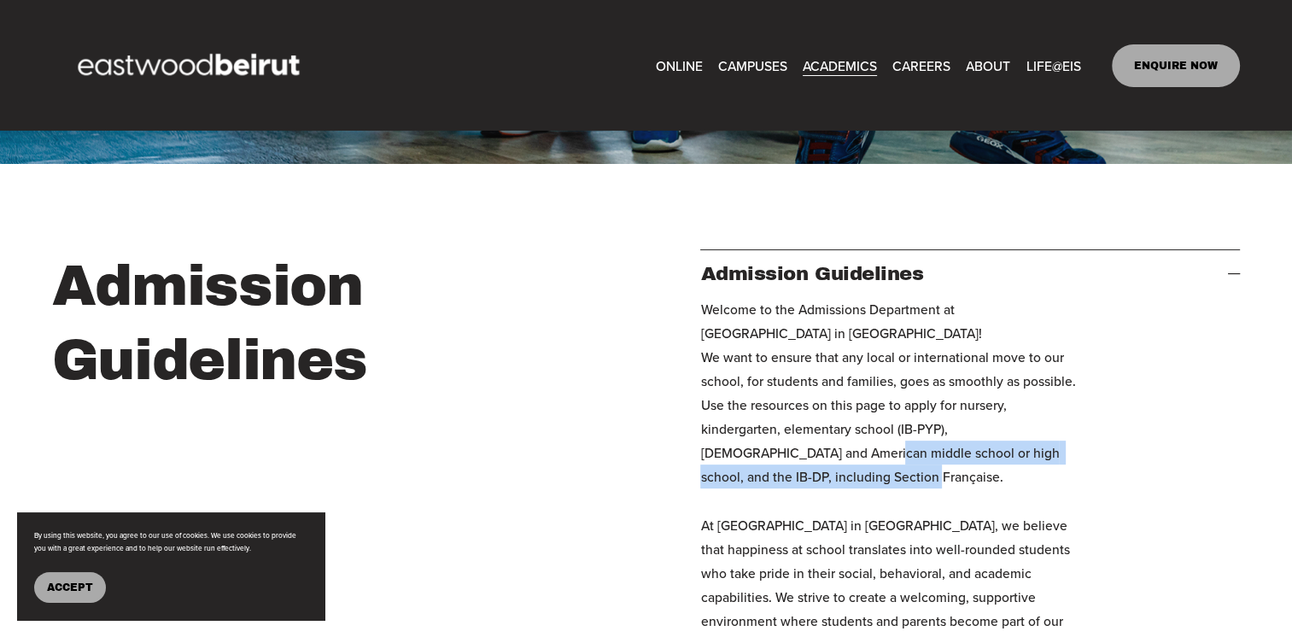
drag, startPoint x: 800, startPoint y: 464, endPoint x: 819, endPoint y: 485, distance: 27.8
click at [819, 485] on p "Welcome to the Admissions Department at Eastwood International School in Beirut…" at bounding box center [888, 477] width 377 height 360
drag, startPoint x: 819, startPoint y: 485, endPoint x: 850, endPoint y: 498, distance: 34.1
click at [850, 498] on p "Welcome to the Admissions Department at Eastwood International School in Beirut…" at bounding box center [888, 477] width 377 height 360
click at [864, 487] on p "Welcome to the Admissions Department at Eastwood International School in Beirut…" at bounding box center [888, 477] width 377 height 360
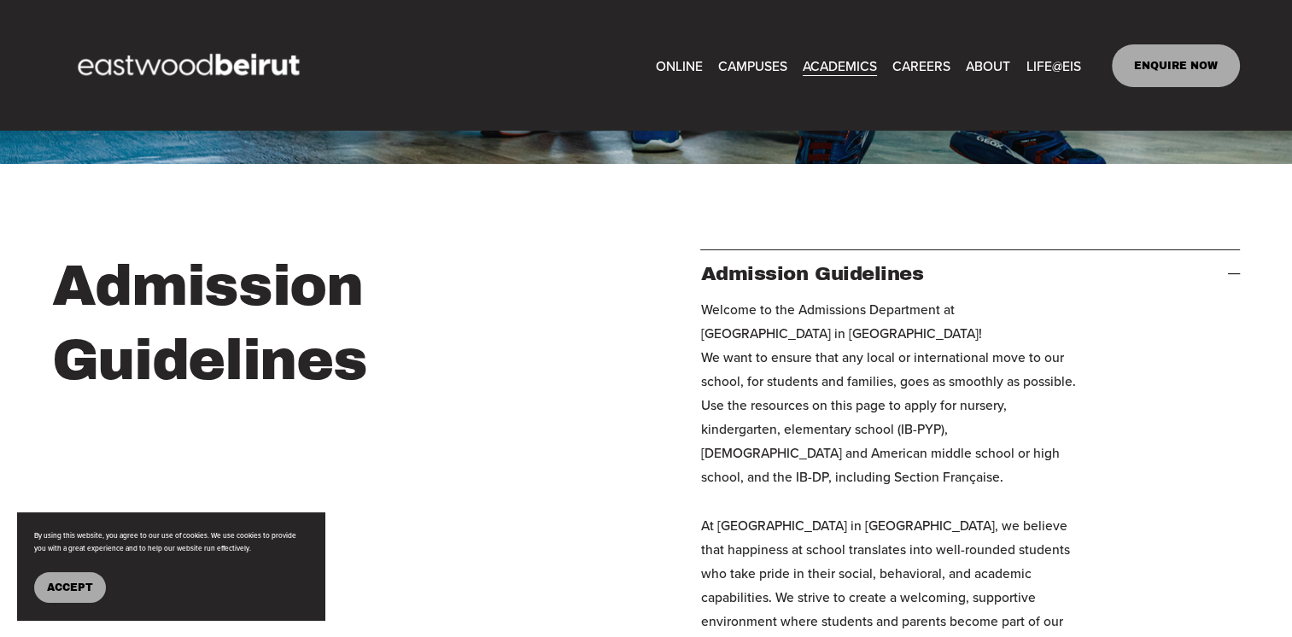
click at [888, 391] on p "Welcome to the Admissions Department at Eastwood International School in Beirut…" at bounding box center [888, 477] width 377 height 360
click at [1000, 411] on p "Welcome to the Admissions Department at Eastwood International School in Beirut…" at bounding box center [888, 477] width 377 height 360
click at [1011, 422] on p "Welcome to the Admissions Department at Eastwood International School in Beirut…" at bounding box center [888, 477] width 377 height 360
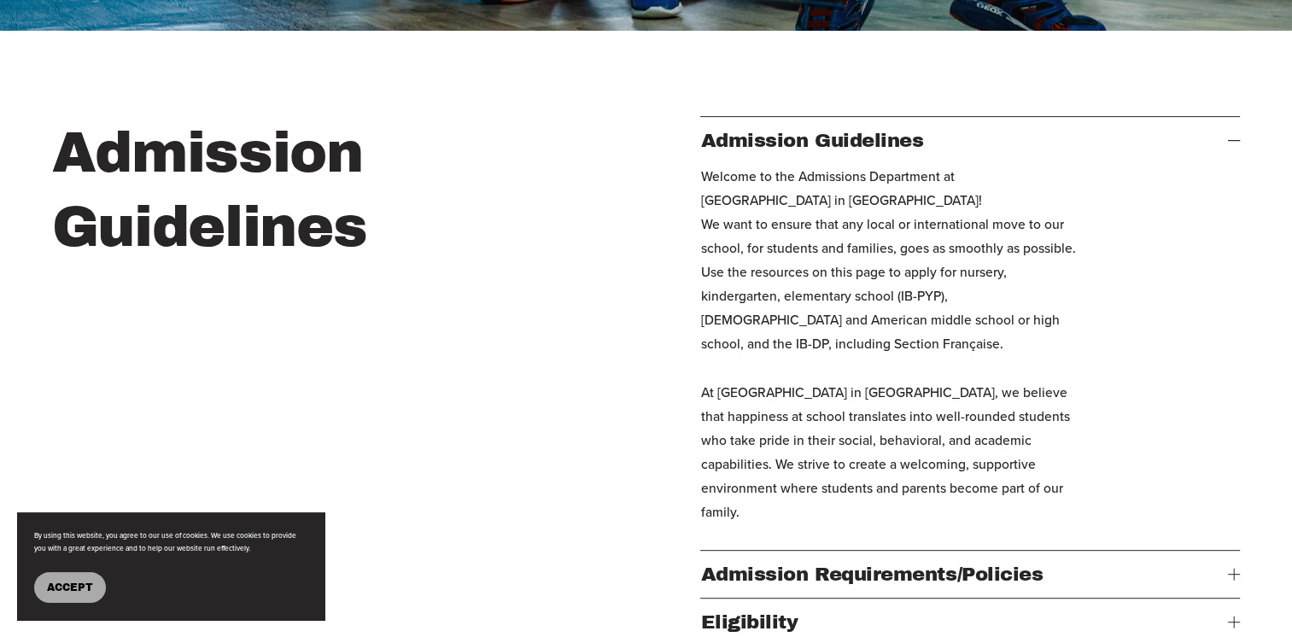
scroll to position [598, 0]
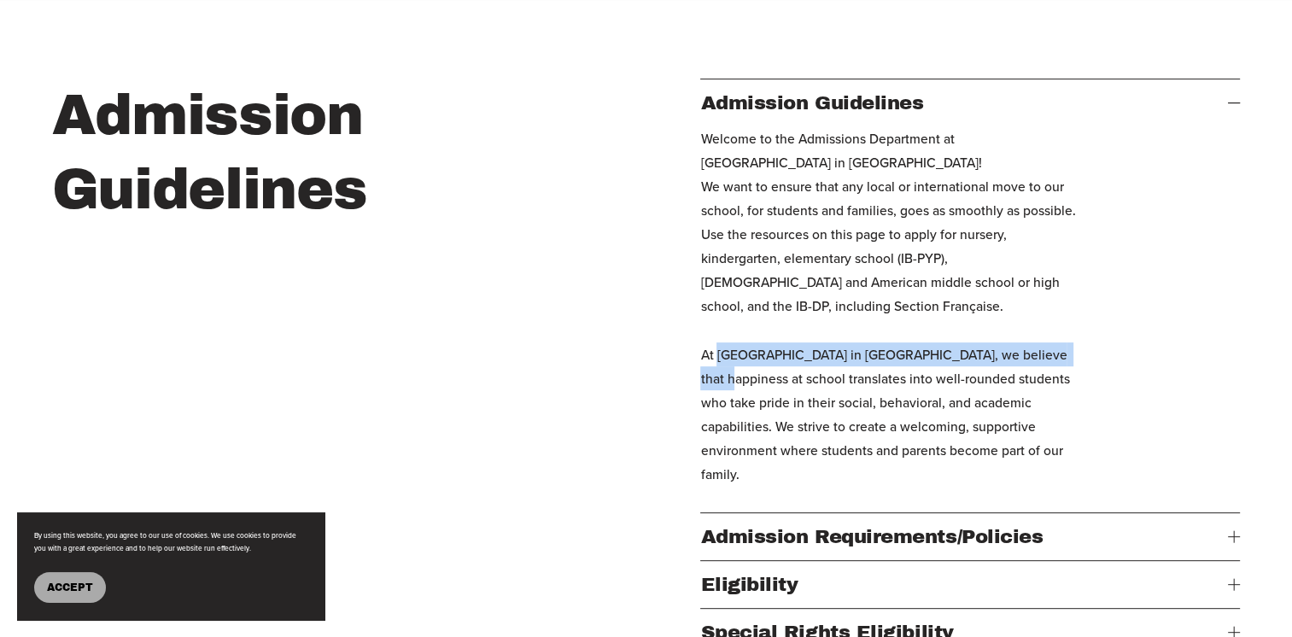
drag, startPoint x: 717, startPoint y: 364, endPoint x: 1064, endPoint y: 370, distance: 346.6
click at [1064, 370] on p "Welcome to the Admissions Department at Eastwood International School in Beirut…" at bounding box center [888, 306] width 377 height 360
drag, startPoint x: 1064, startPoint y: 370, endPoint x: 1076, endPoint y: 369, distance: 12.1
click at [1076, 369] on p "Welcome to the Admissions Department at Eastwood International School in Beirut…" at bounding box center [888, 306] width 377 height 360
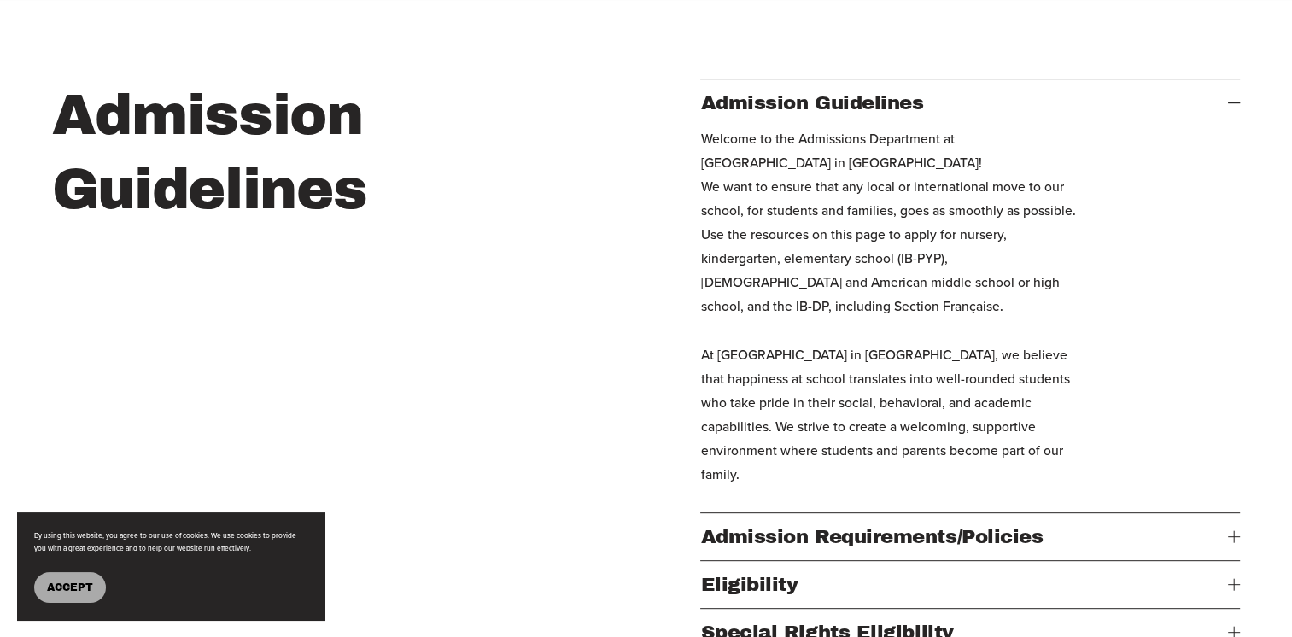
click at [718, 390] on p "Welcome to the Admissions Department at Eastwood International School in Beirut…" at bounding box center [888, 306] width 377 height 360
click at [697, 391] on div "Admission Guidelines Admission Guidelines Welcome to the Admissions Department …" at bounding box center [646, 368] width 1292 height 578
click at [698, 388] on div "Admission Guidelines Admission Guidelines Welcome to the Admissions Department …" at bounding box center [646, 368] width 1292 height 578
click at [843, 383] on p "Welcome to the Admissions Department at Eastwood International School in Beirut…" at bounding box center [888, 306] width 377 height 360
click at [922, 528] on span "Admission Requirements/Policies" at bounding box center [964, 536] width 528 height 21
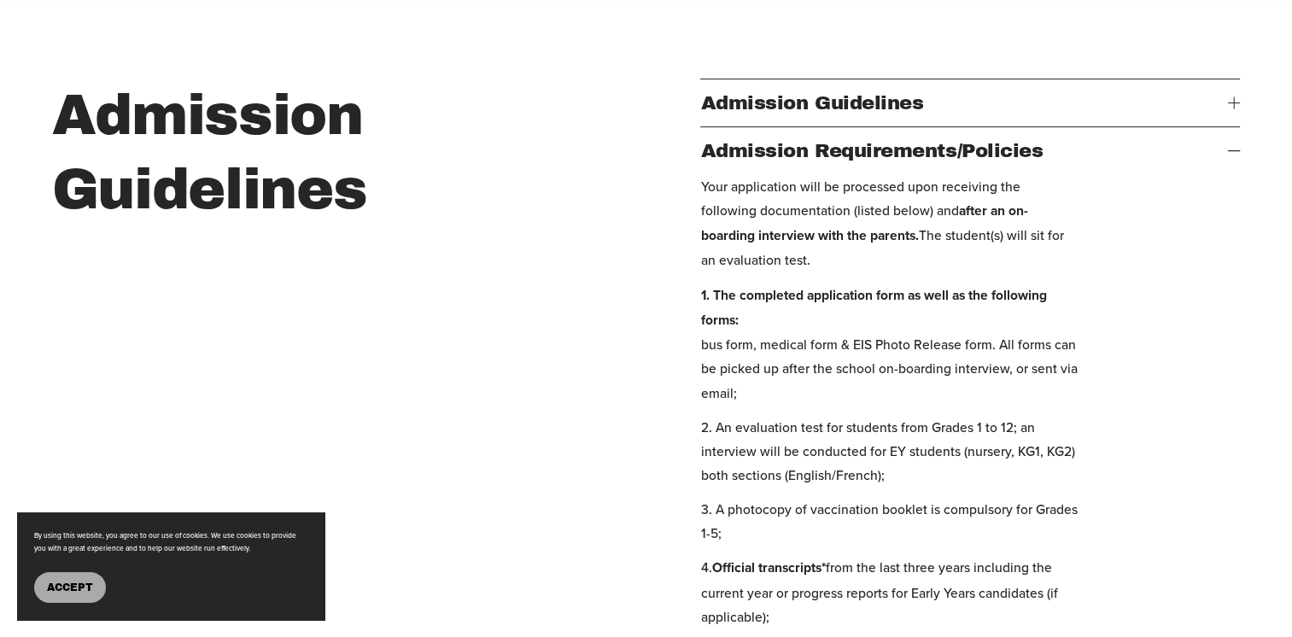
scroll to position [683, 0]
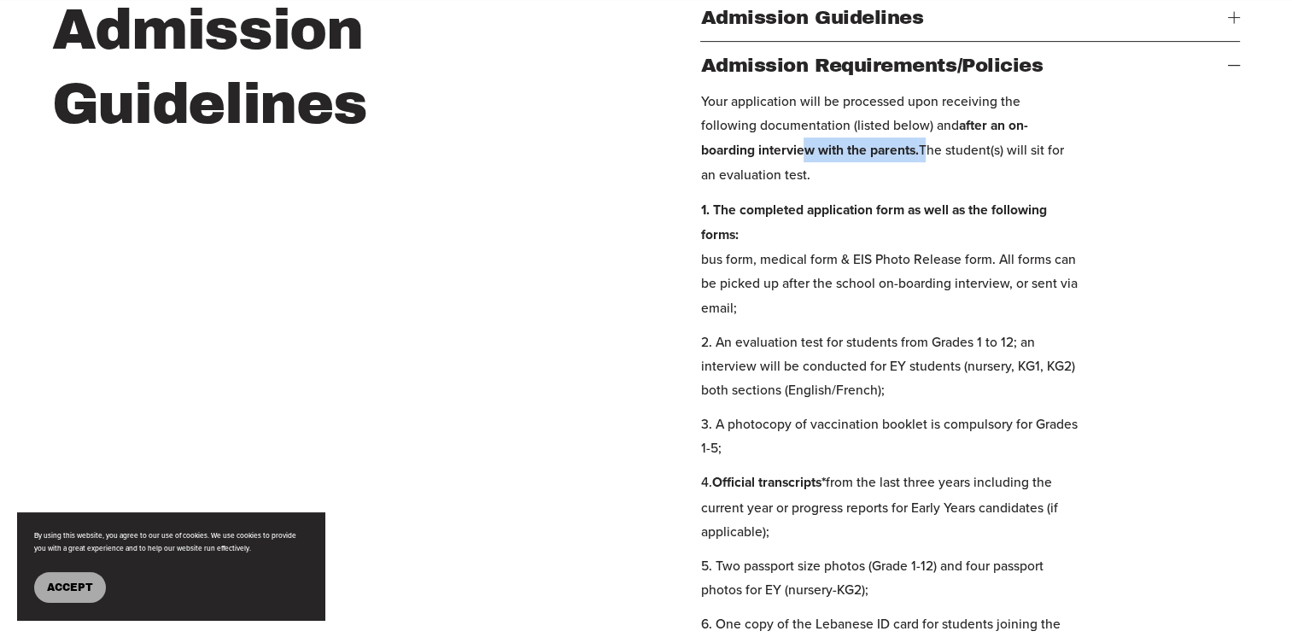
drag, startPoint x: 749, startPoint y: 162, endPoint x: 873, endPoint y: 164, distance: 123.8
click at [873, 164] on p "Your application will be processed upon receiving the following documentation (…" at bounding box center [888, 138] width 377 height 99
drag, startPoint x: 873, startPoint y: 164, endPoint x: 933, endPoint y: 162, distance: 59.8
click at [933, 162] on p "Your application will be processed upon receiving the following documentation (…" at bounding box center [888, 138] width 377 height 99
drag, startPoint x: 933, startPoint y: 162, endPoint x: 936, endPoint y: 137, distance: 25.7
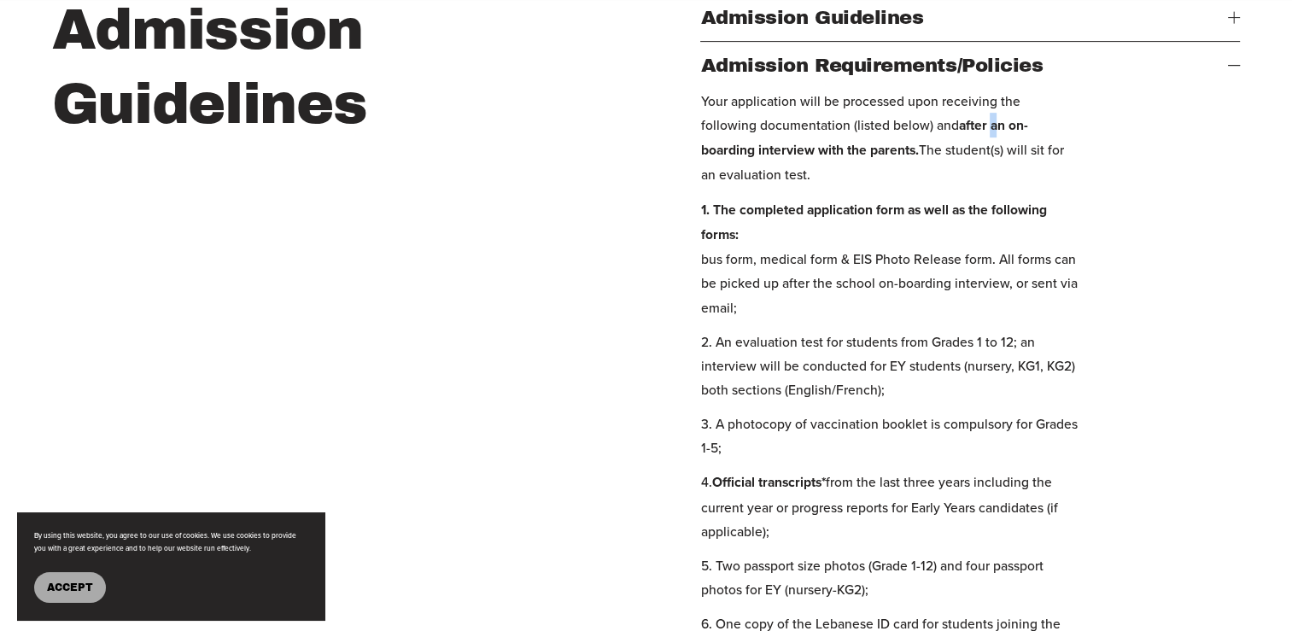
click at [936, 137] on strong "after an on-boarding interview with the parents." at bounding box center [863, 137] width 327 height 44
drag, startPoint x: 936, startPoint y: 137, endPoint x: 865, endPoint y: 179, distance: 82.7
click at [865, 179] on p "Your application will be processed upon receiving the following documentation (…" at bounding box center [888, 138] width 377 height 99
drag, startPoint x: 867, startPoint y: 163, endPoint x: 873, endPoint y: 186, distance: 23.8
click at [873, 186] on p "Your application will be processed upon receiving the following documentation (…" at bounding box center [888, 138] width 377 height 99
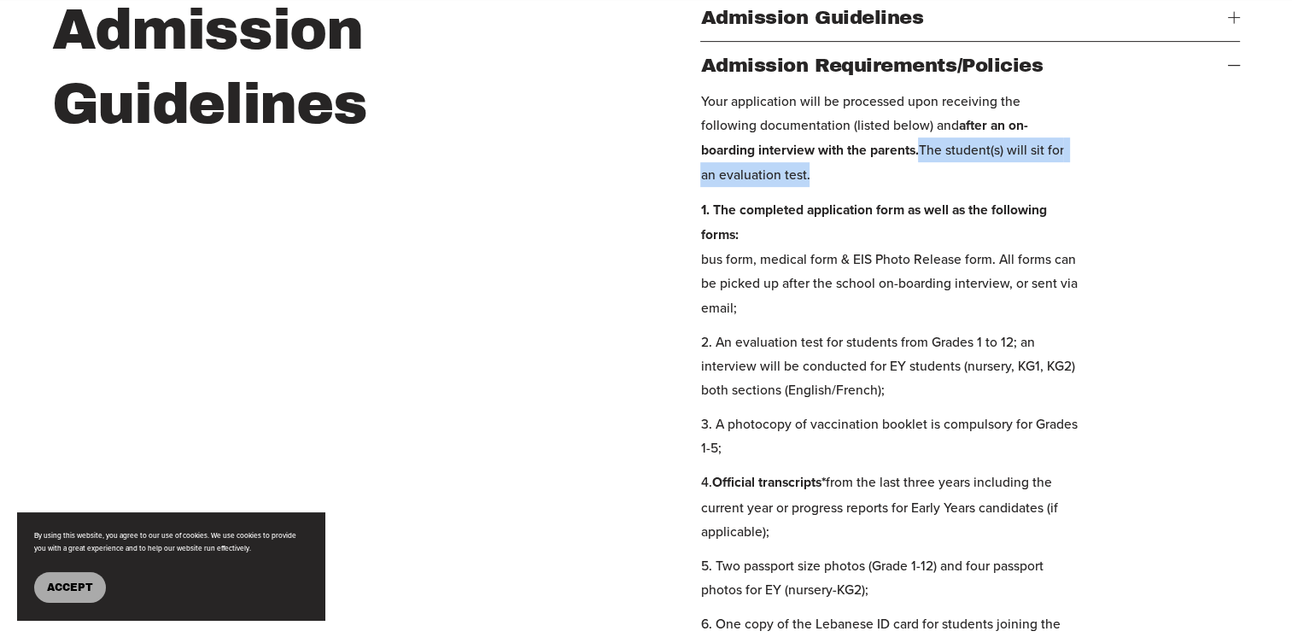
drag, startPoint x: 873, startPoint y: 186, endPoint x: 831, endPoint y: 195, distance: 43.7
click at [831, 188] on p "Your application will be processed upon receiving the following documentation (…" at bounding box center [888, 138] width 377 height 99
click at [828, 188] on p "Your application will be processed upon receiving the following documentation (…" at bounding box center [888, 138] width 377 height 99
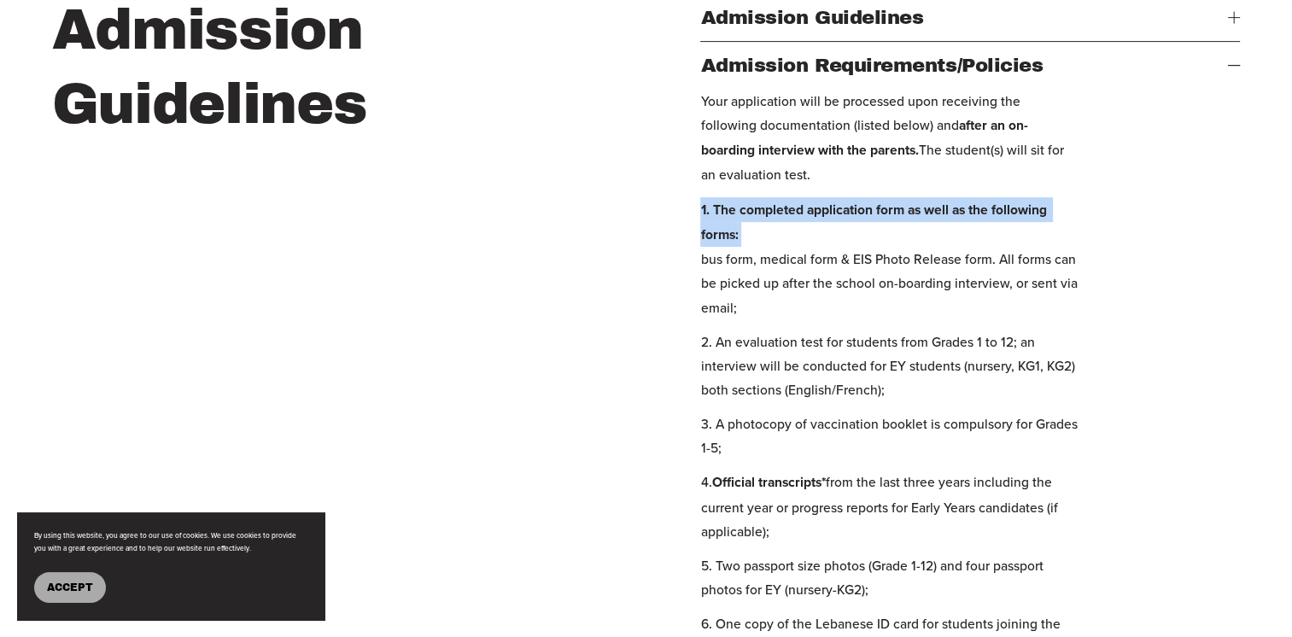
drag, startPoint x: 693, startPoint y: 219, endPoint x: 761, endPoint y: 244, distance: 72.9
click at [761, 244] on div "Admission Guidelines Admission Guidelines Welcome to the Admissions Department …" at bounding box center [646, 536] width 1292 height 1087
drag, startPoint x: 761, startPoint y: 244, endPoint x: 789, endPoint y: 250, distance: 28.0
click at [789, 250] on p "1. The completed application form as well as the following forms: bus form, med…" at bounding box center [888, 258] width 377 height 122
click at [860, 251] on p "1. The completed application form as well as the following forms: bus form, med…" at bounding box center [888, 258] width 377 height 122
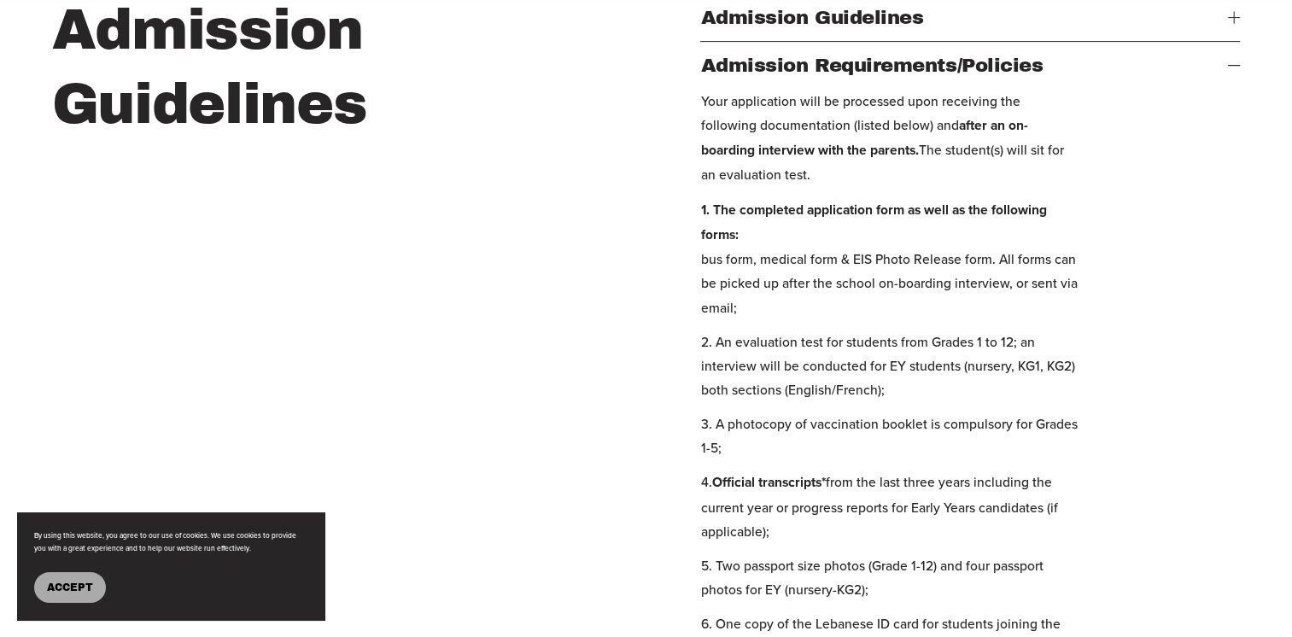
click at [1222, 262] on div "Your application will be processed upon receiving the following documentation (…" at bounding box center [969, 536] width 539 height 895
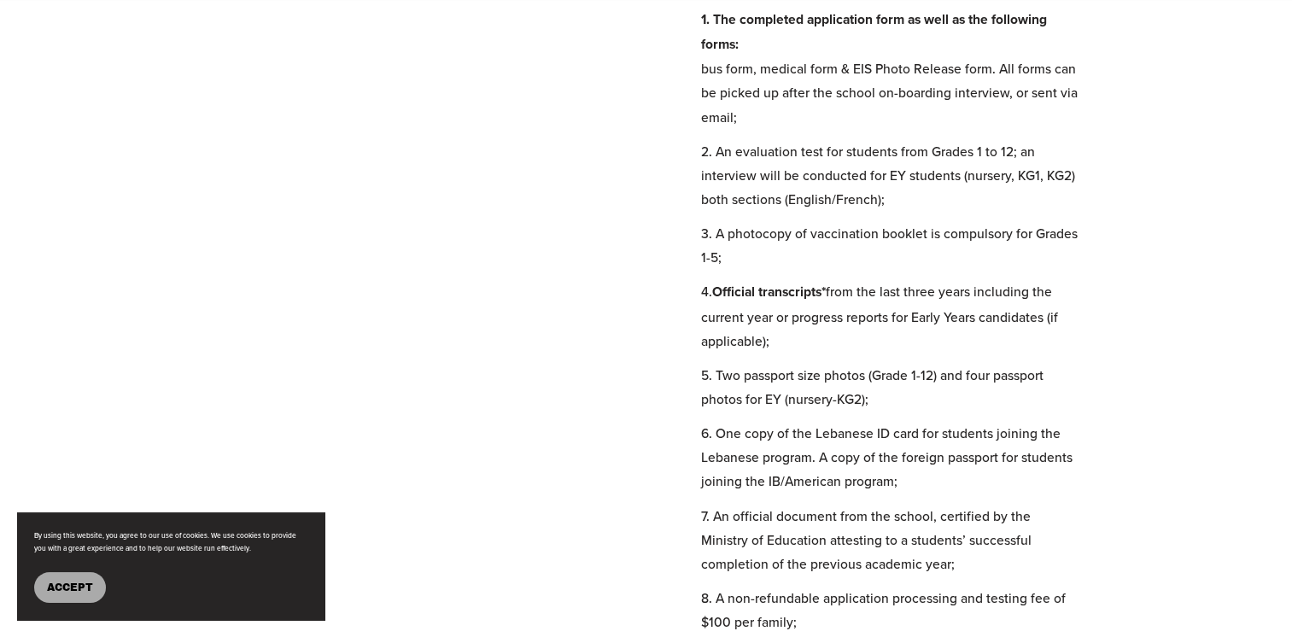
scroll to position [898, 0]
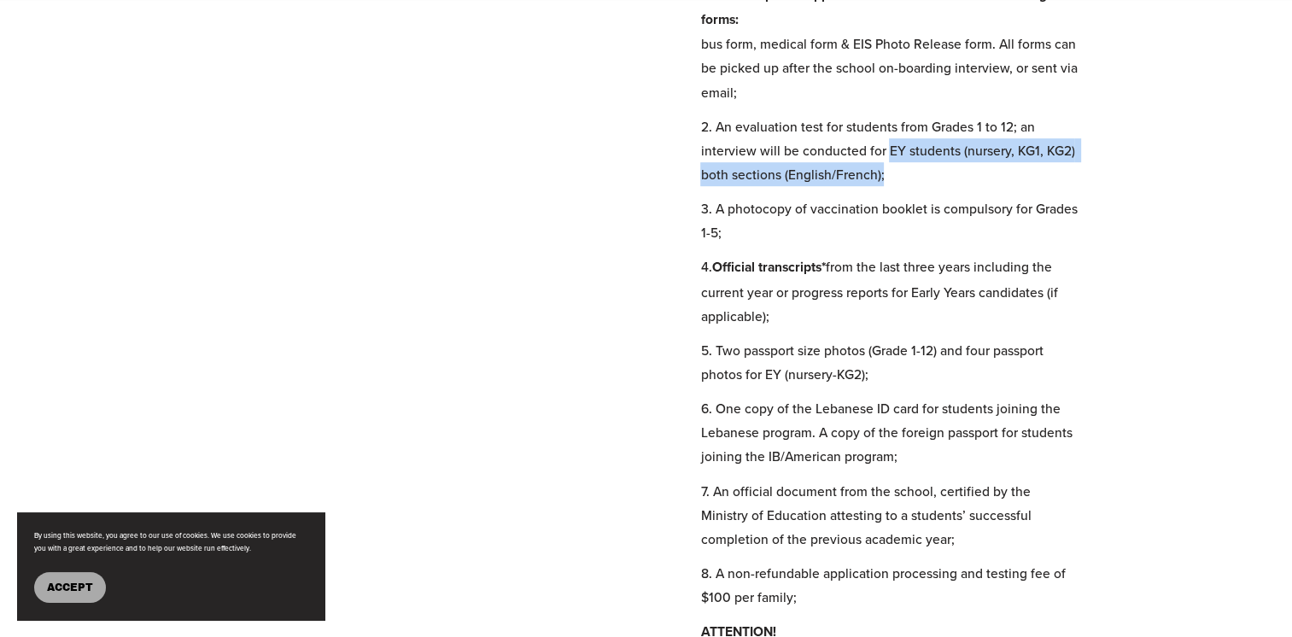
drag, startPoint x: 886, startPoint y: 161, endPoint x: 907, endPoint y: 193, distance: 37.6
click at [907, 186] on p "2. An evaluation test for students from Grades 1 to 12; an interview will be co…" at bounding box center [888, 150] width 377 height 72
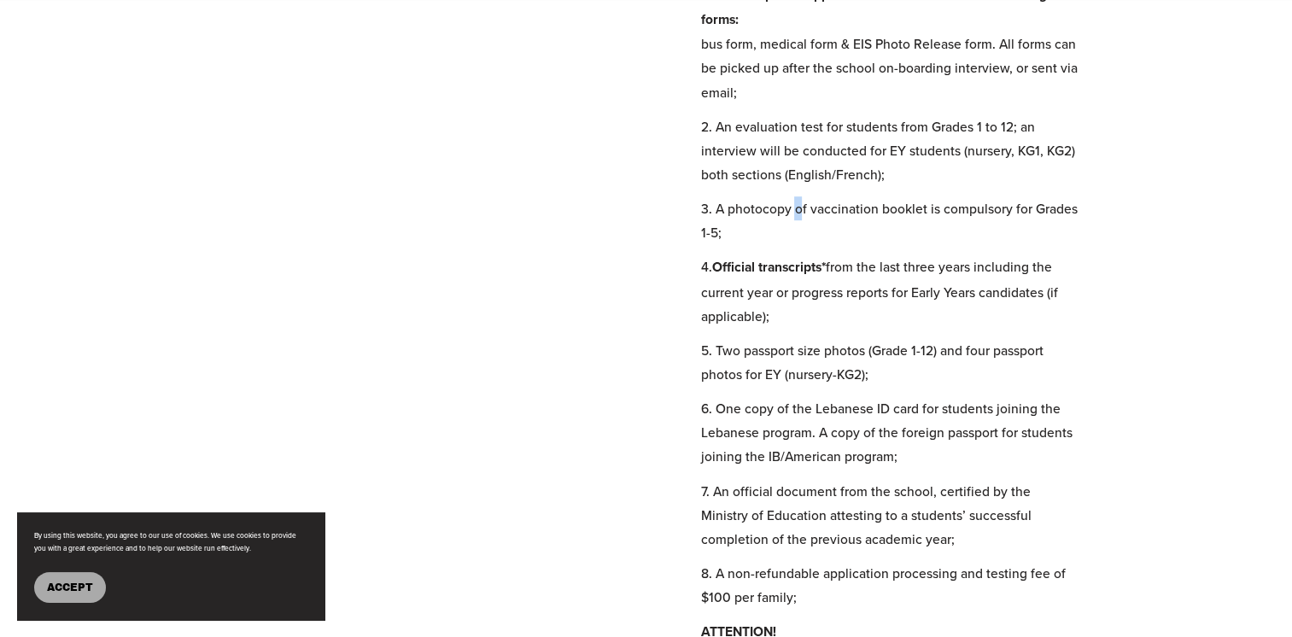
drag, startPoint x: 907, startPoint y: 193, endPoint x: 797, endPoint y: 216, distance: 111.7
click at [797, 216] on p "3. A photocopy of vaccination booklet is compulsory for Grades 1-5;" at bounding box center [888, 220] width 377 height 48
drag, startPoint x: 797, startPoint y: 216, endPoint x: 824, endPoint y: 248, distance: 41.2
click at [824, 244] on p "3. A photocopy of vaccination booklet is compulsory for Grades 1-5;" at bounding box center [888, 220] width 377 height 48
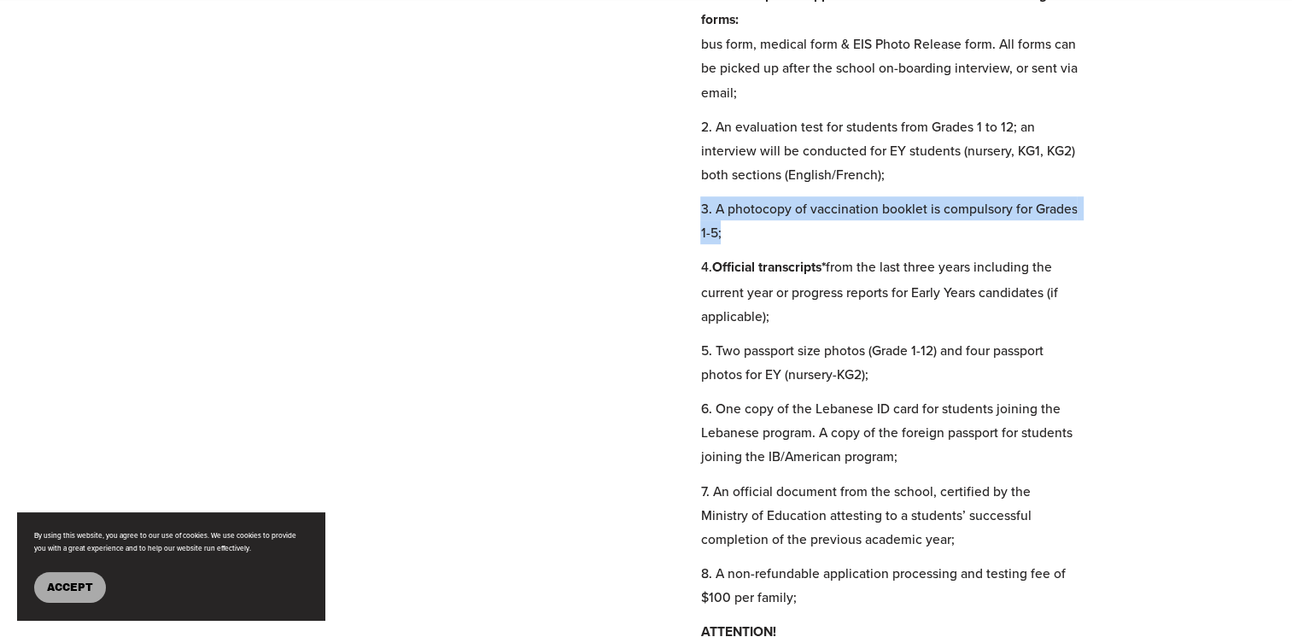
drag, startPoint x: 697, startPoint y: 219, endPoint x: 736, endPoint y: 241, distance: 43.9
click at [736, 241] on div "Admission Guidelines Admission Guidelines Welcome to the Admissions Department …" at bounding box center [646, 321] width 1292 height 1087
drag, startPoint x: 736, startPoint y: 241, endPoint x: 765, endPoint y: 248, distance: 29.8
click at [765, 244] on p "3. A photocopy of vaccination booklet is compulsory for Grades 1-5;" at bounding box center [888, 220] width 377 height 48
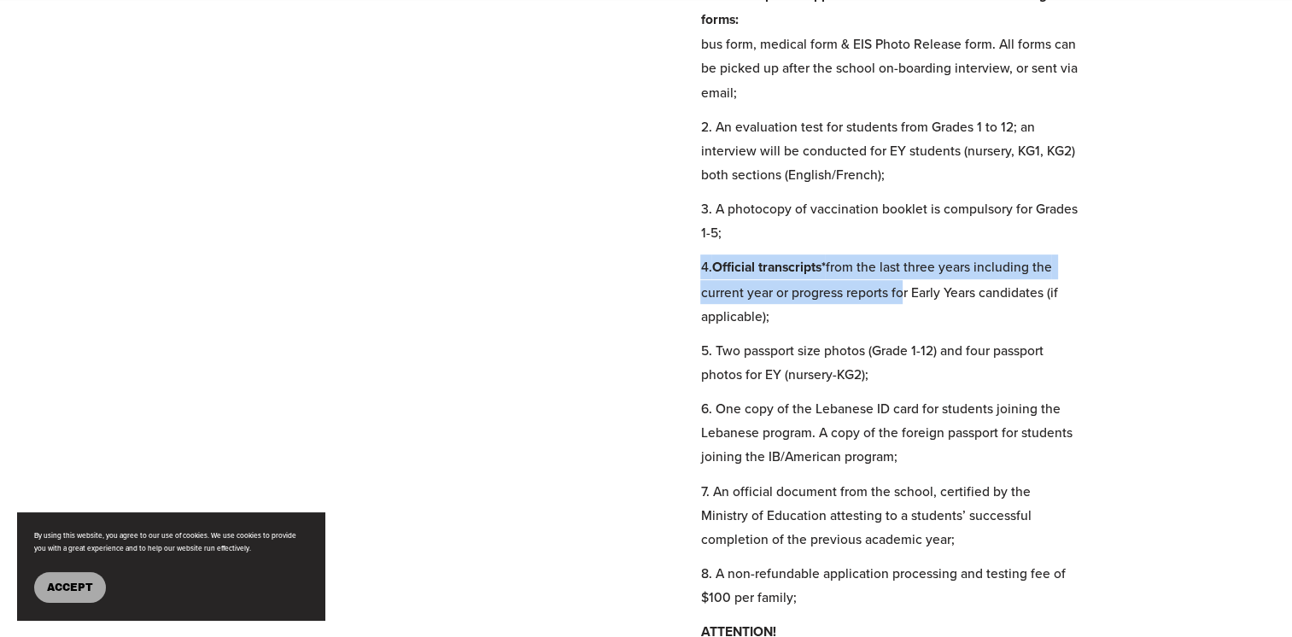
drag, startPoint x: 700, startPoint y: 282, endPoint x: 896, endPoint y: 308, distance: 198.1
click at [896, 308] on p "4. Official transcripts* from the last three years including the current year o…" at bounding box center [888, 290] width 377 height 73
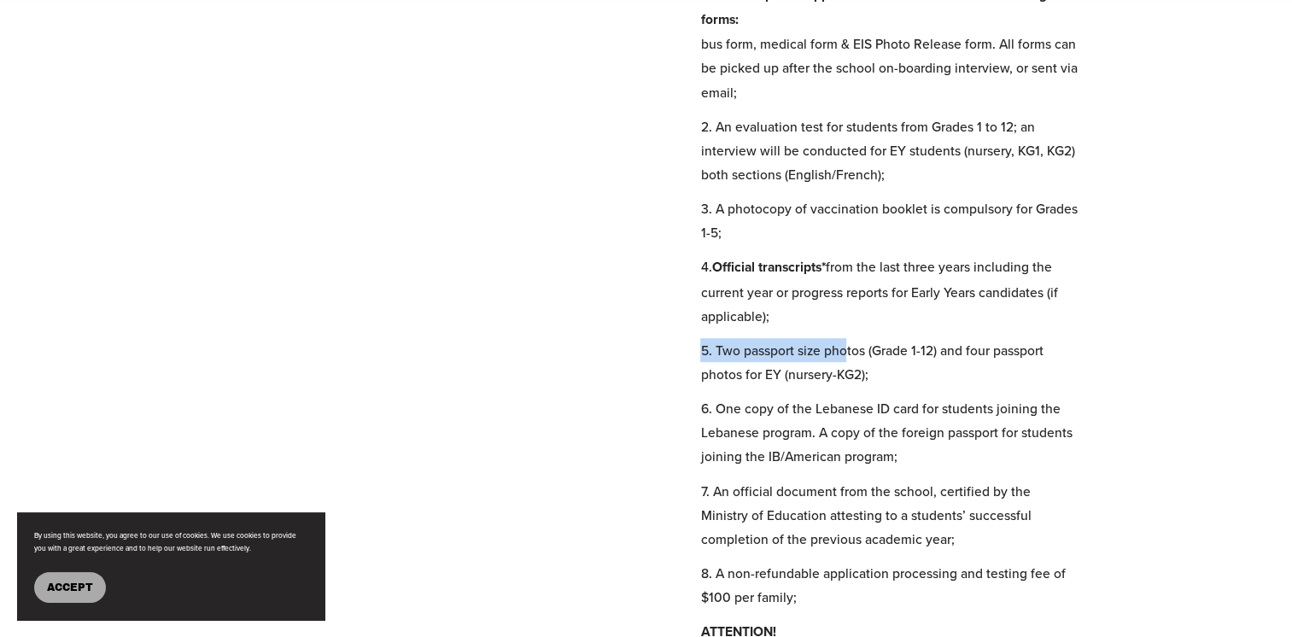
drag, startPoint x: 686, startPoint y: 353, endPoint x: 848, endPoint y: 360, distance: 161.5
click at [848, 360] on div "Admission Guidelines Admission Guidelines Welcome to the Admissions Department …" at bounding box center [646, 321] width 1292 height 1087
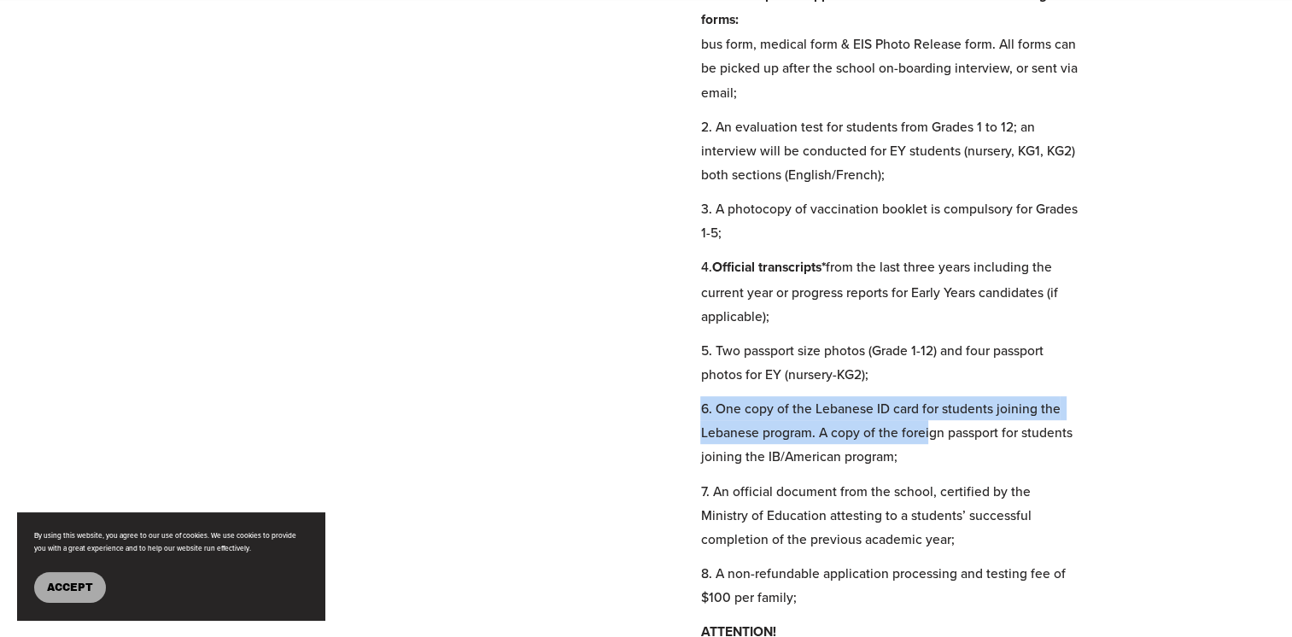
drag, startPoint x: 697, startPoint y: 420, endPoint x: 929, endPoint y: 433, distance: 232.5
click at [929, 433] on div "Admission Guidelines Admission Guidelines Welcome to the Admissions Department …" at bounding box center [646, 321] width 1292 height 1087
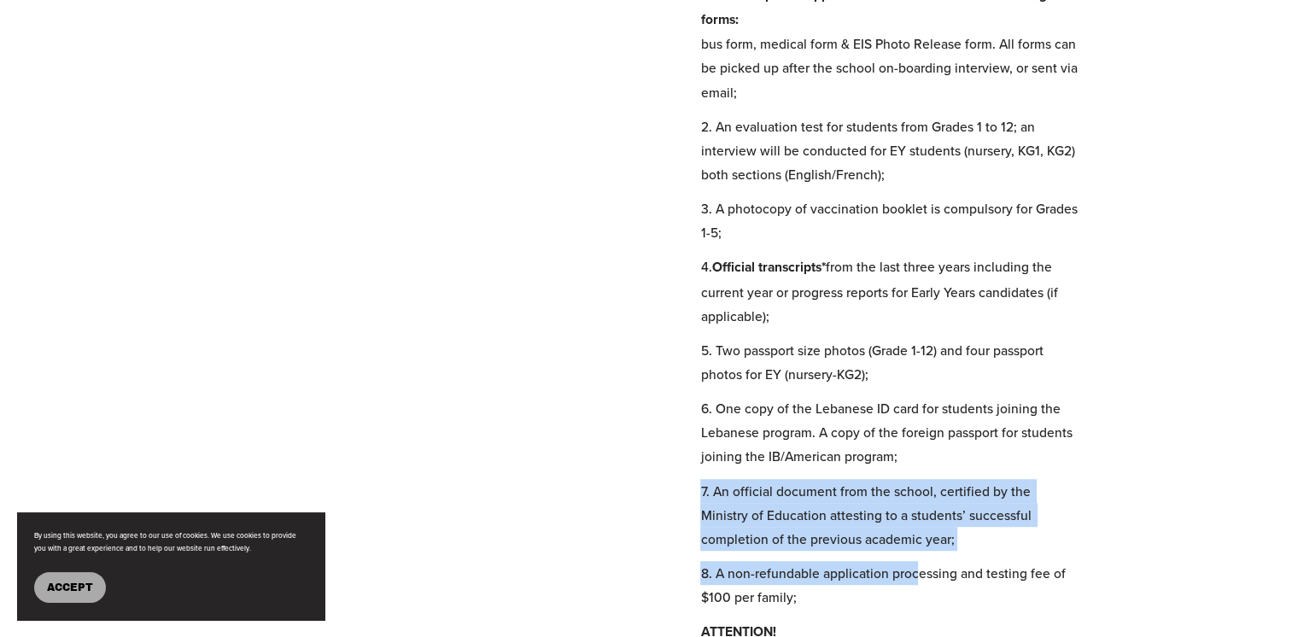
drag, startPoint x: 692, startPoint y: 502, endPoint x: 918, endPoint y: 569, distance: 236.0
click at [918, 569] on div "Admission Guidelines Admission Guidelines Welcome to the Admissions Department …" at bounding box center [646, 321] width 1292 height 1087
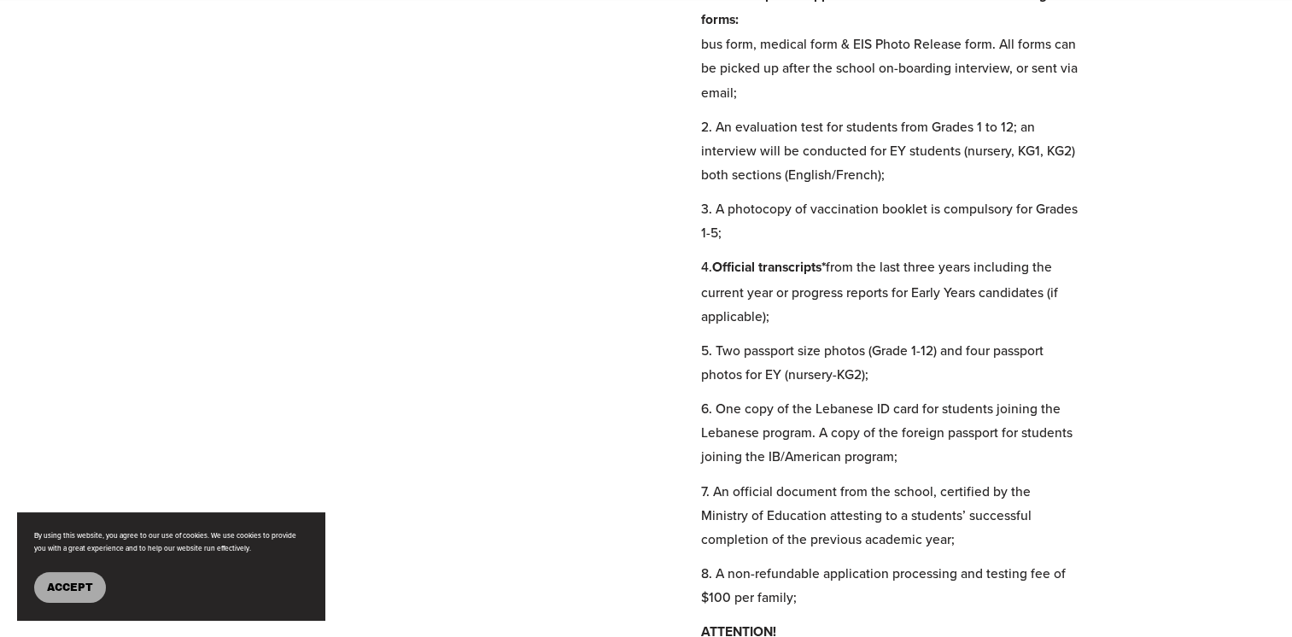
drag, startPoint x: 918, startPoint y: 569, endPoint x: 1213, endPoint y: 575, distance: 294.6
click at [1213, 575] on div "Your application will be processed upon receiving the following documentation (…" at bounding box center [969, 321] width 539 height 895
click at [603, 446] on div "Admission Guidelines Admission Guidelines Welcome to the Admissions Department …" at bounding box center [646, 321] width 1292 height 1087
click at [789, 386] on p "5. Two passport size photos (Grade 1-12) and four passport photos for EY (nurse…" at bounding box center [888, 362] width 377 height 48
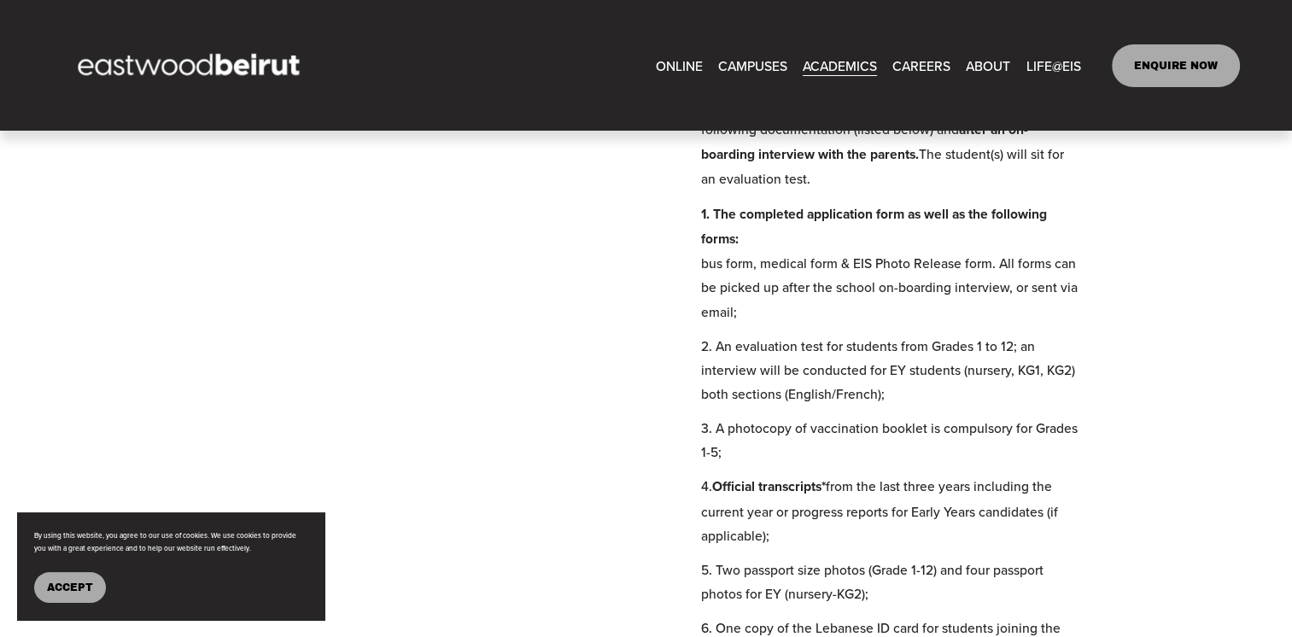
scroll to position [642, 0]
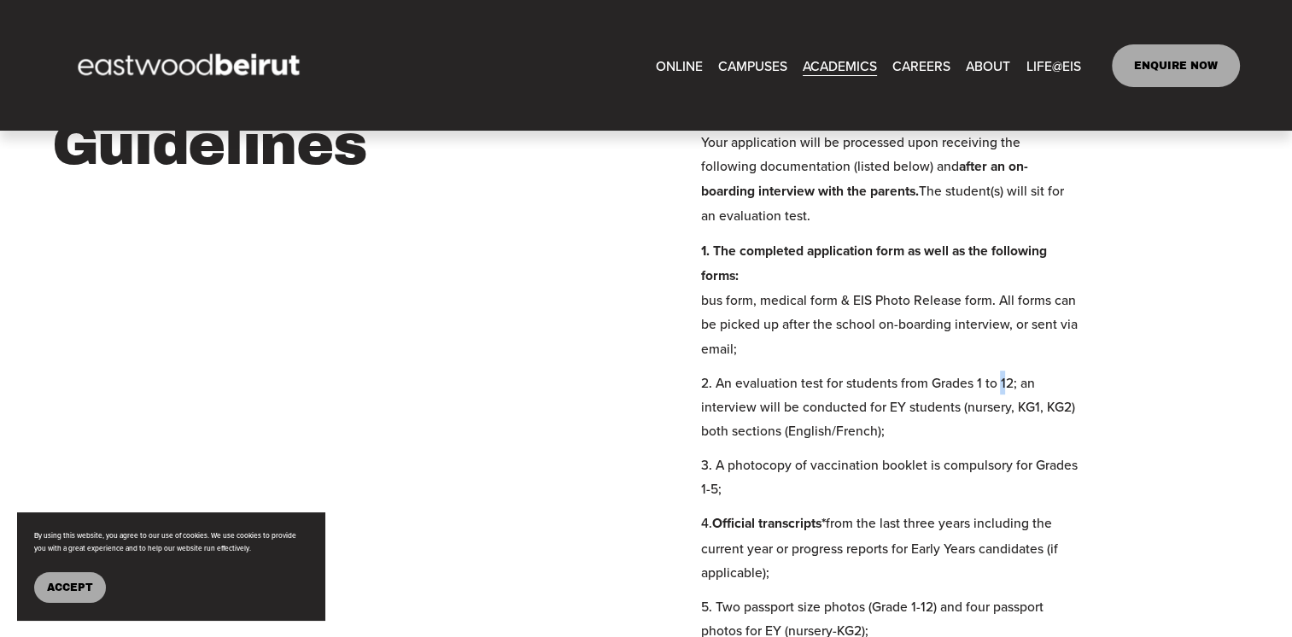
click at [1000, 398] on p "2. An evaluation test for students from Grades 1 to 12; an interview will be co…" at bounding box center [888, 406] width 377 height 72
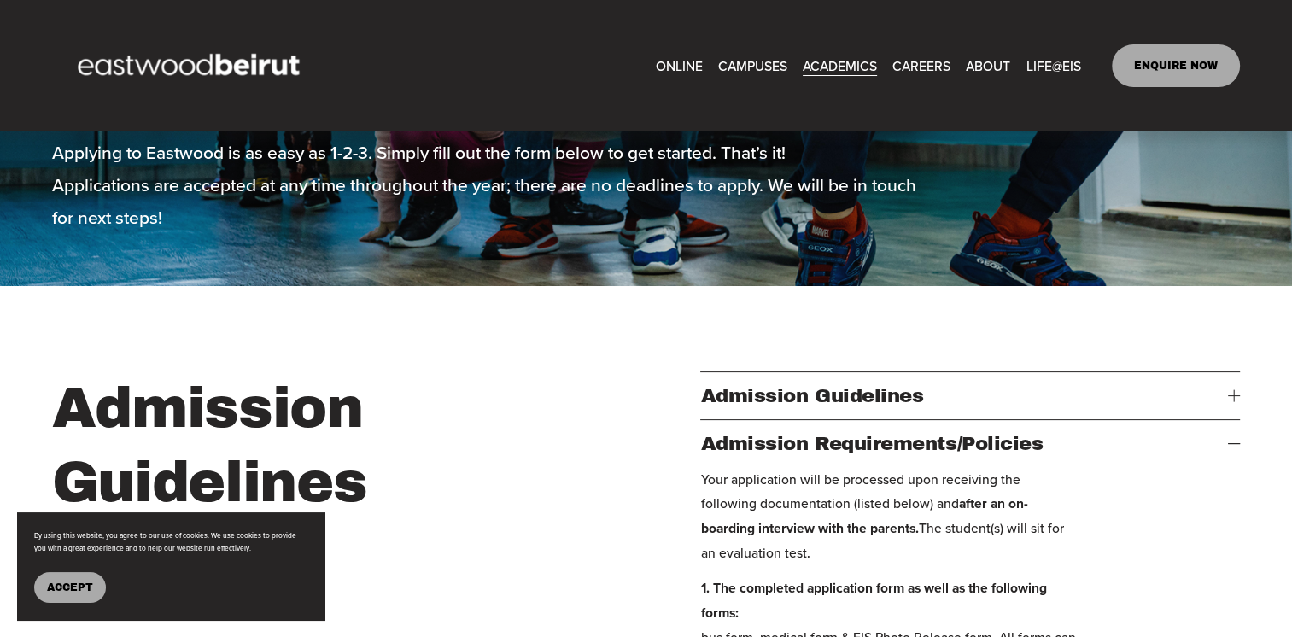
scroll to position [300, 0]
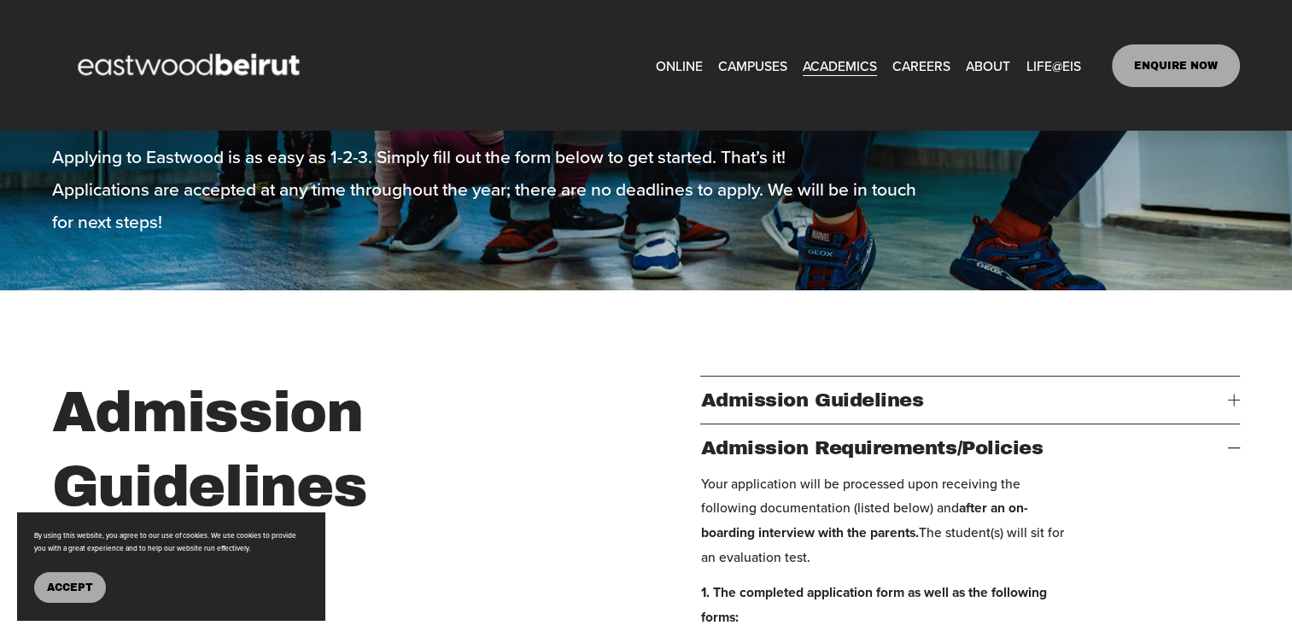
click at [679, 60] on link "ONLINE" at bounding box center [679, 65] width 47 height 26
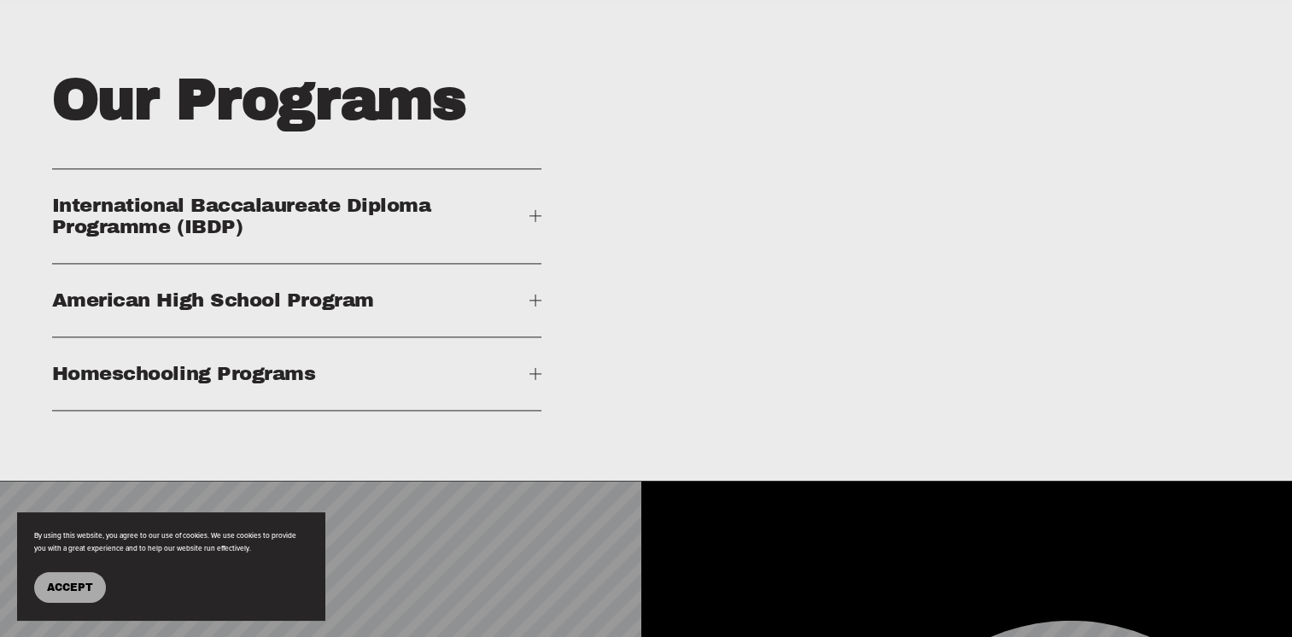
scroll to position [2476, 0]
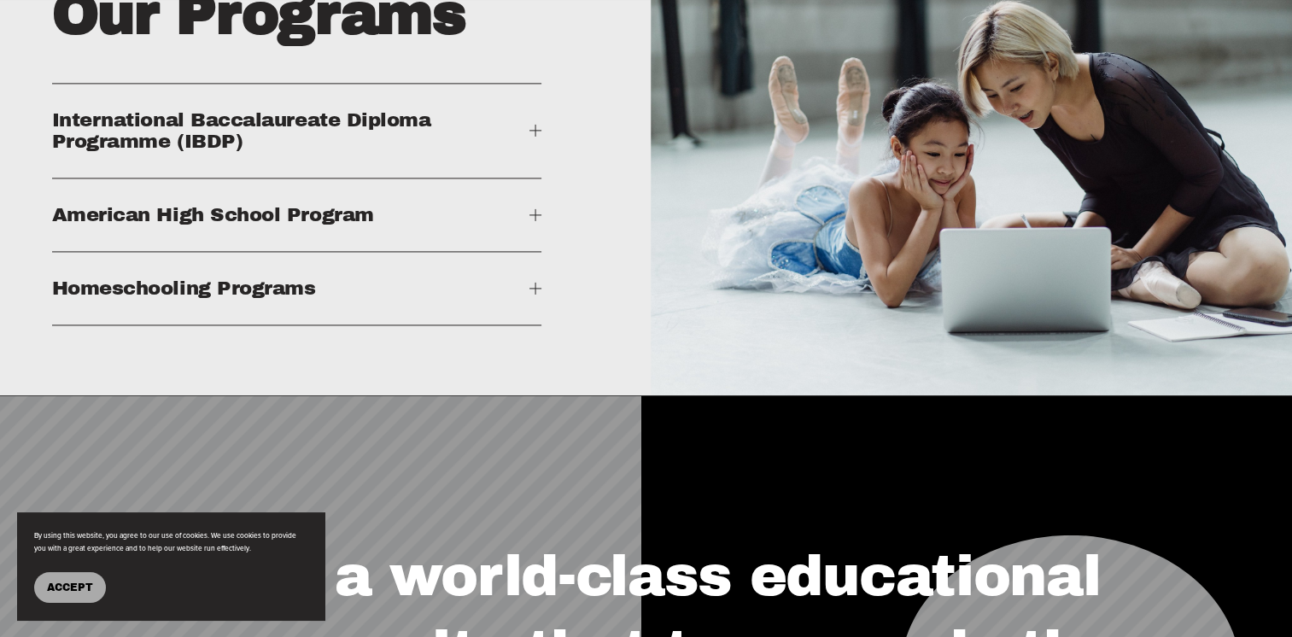
click at [283, 299] on span "Homeschooling Programs" at bounding box center [291, 287] width 478 height 21
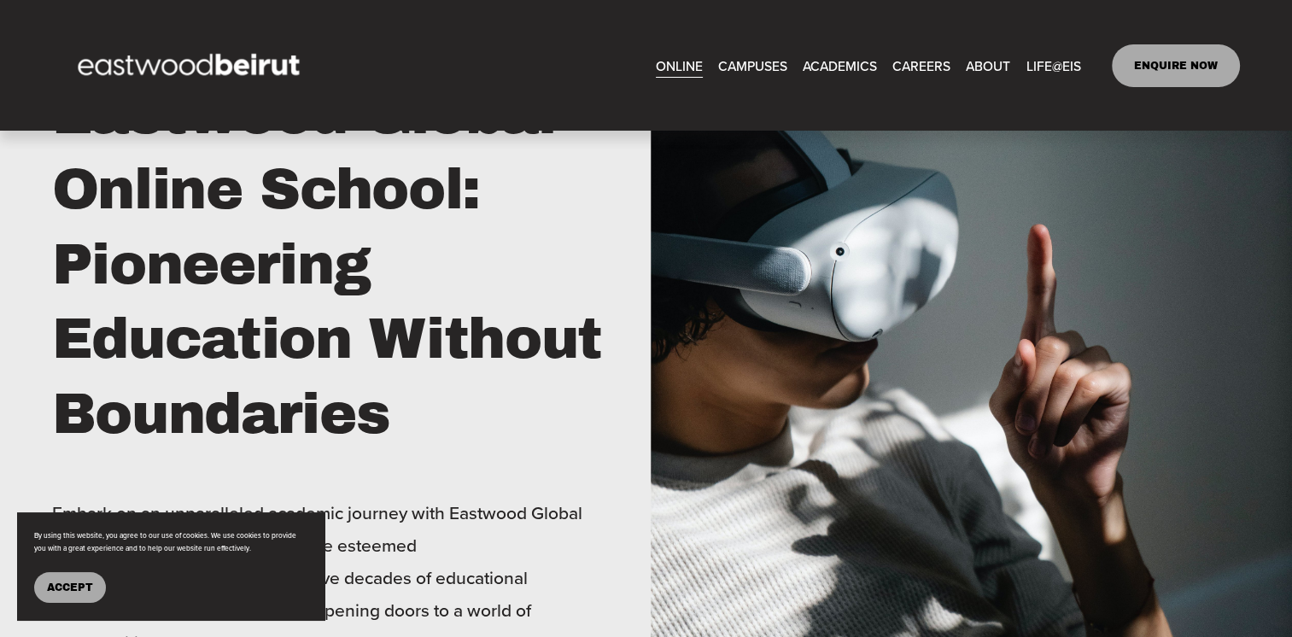
scroll to position [854, 0]
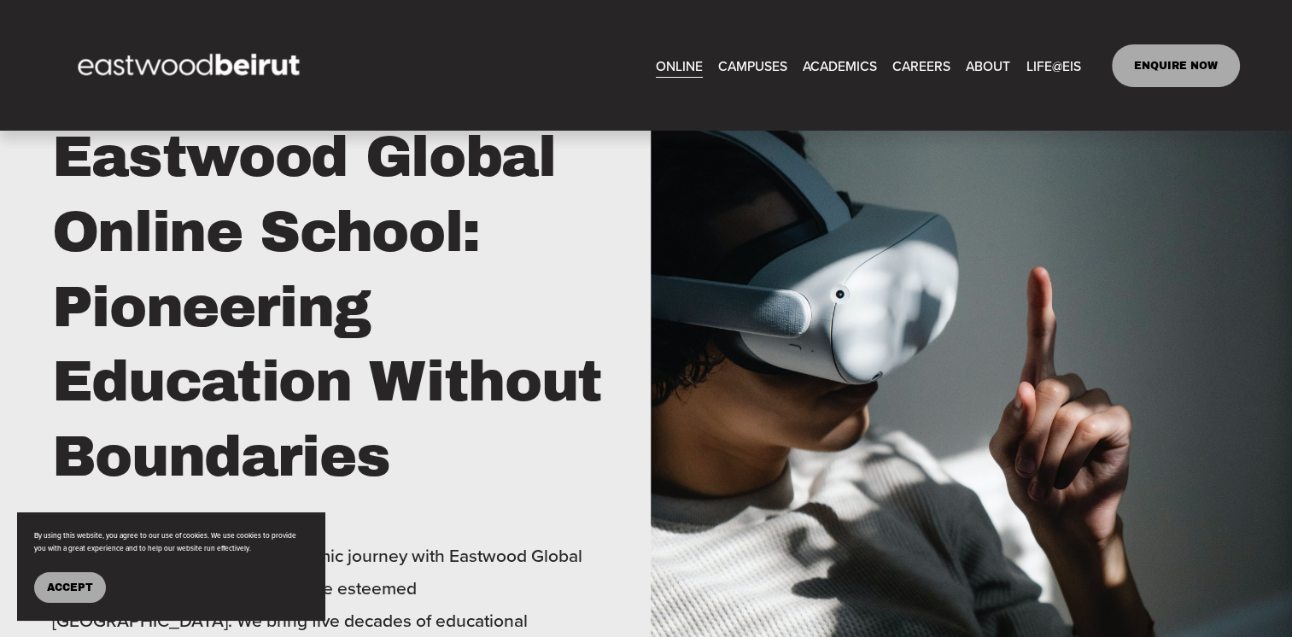
click at [0, 0] on link "[GEOGRAPHIC_DATA] ERBIL" at bounding box center [0, 0] width 0 height 0
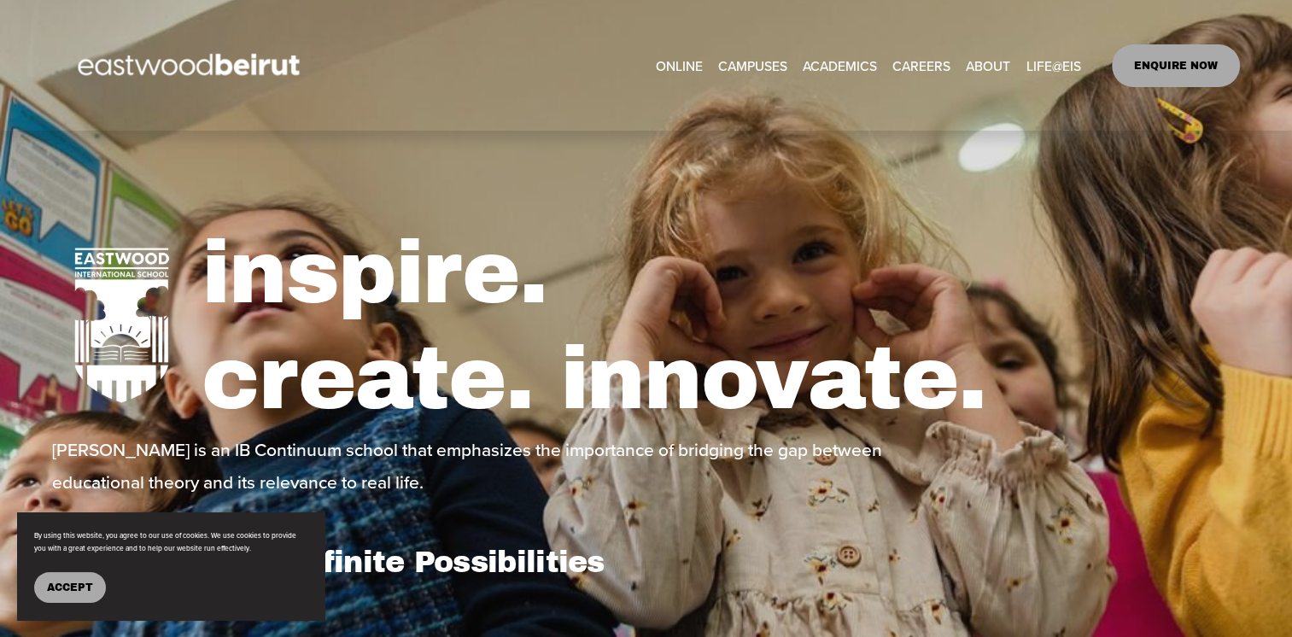
click at [0, 0] on span "Academics" at bounding box center [0, 0] width 0 height 0
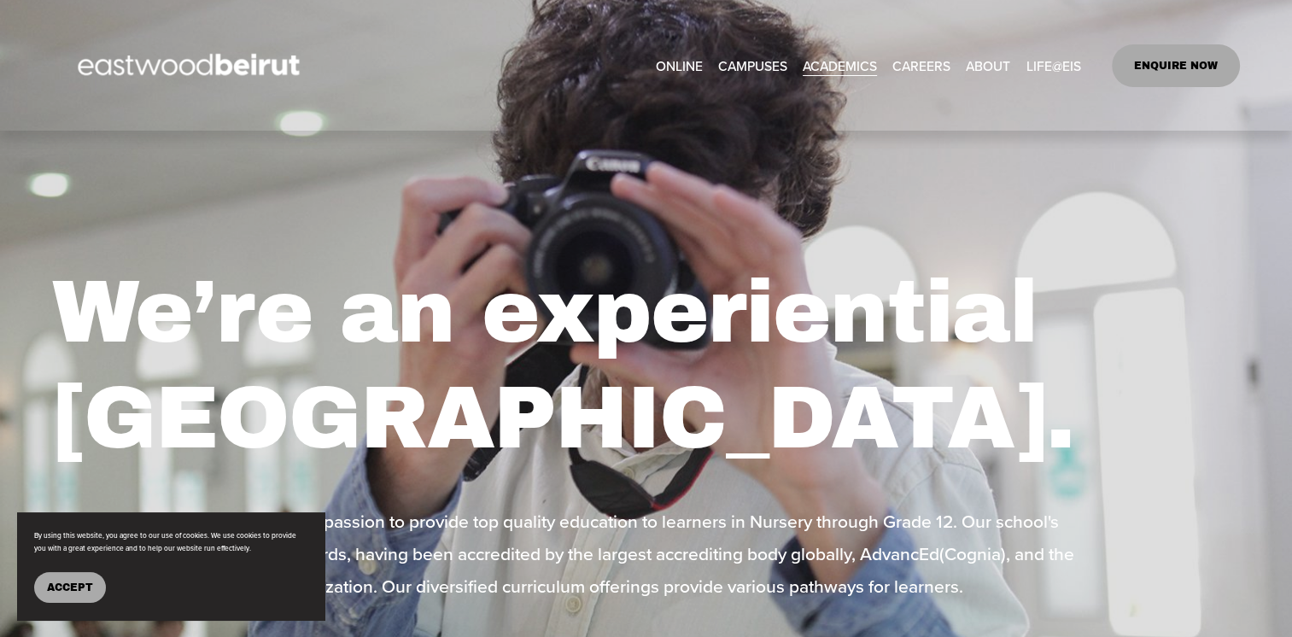
click at [0, 0] on span "Tuition & Financial Aid" at bounding box center [0, 0] width 0 height 0
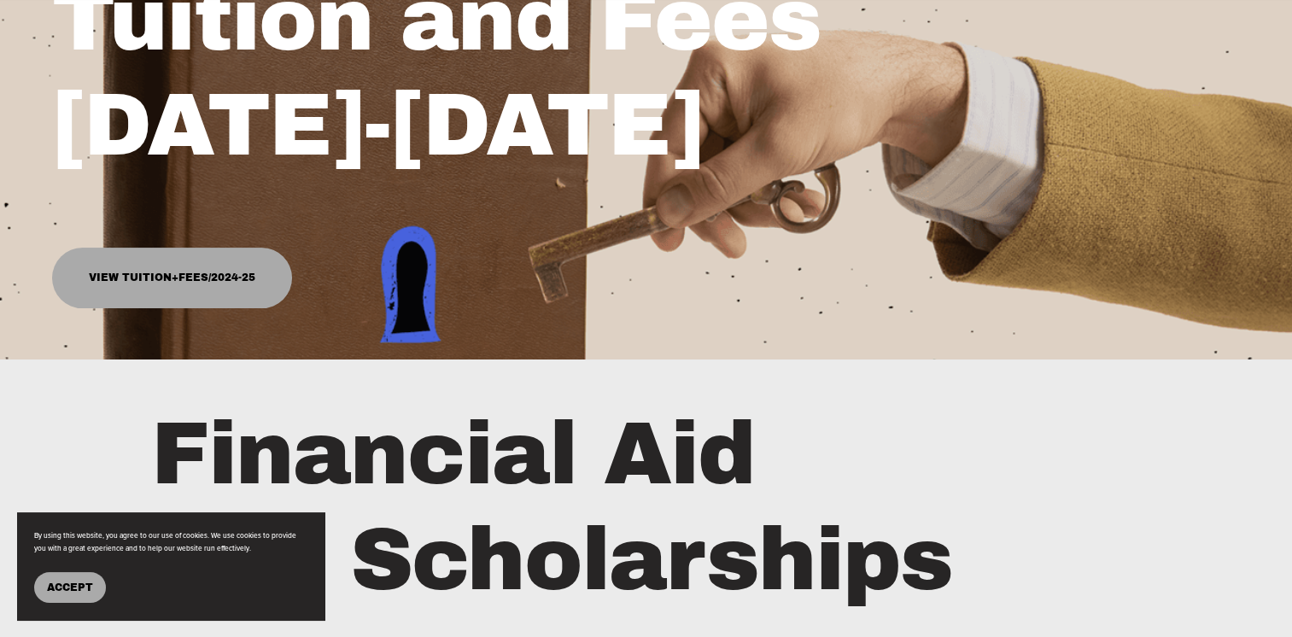
scroll to position [427, 0]
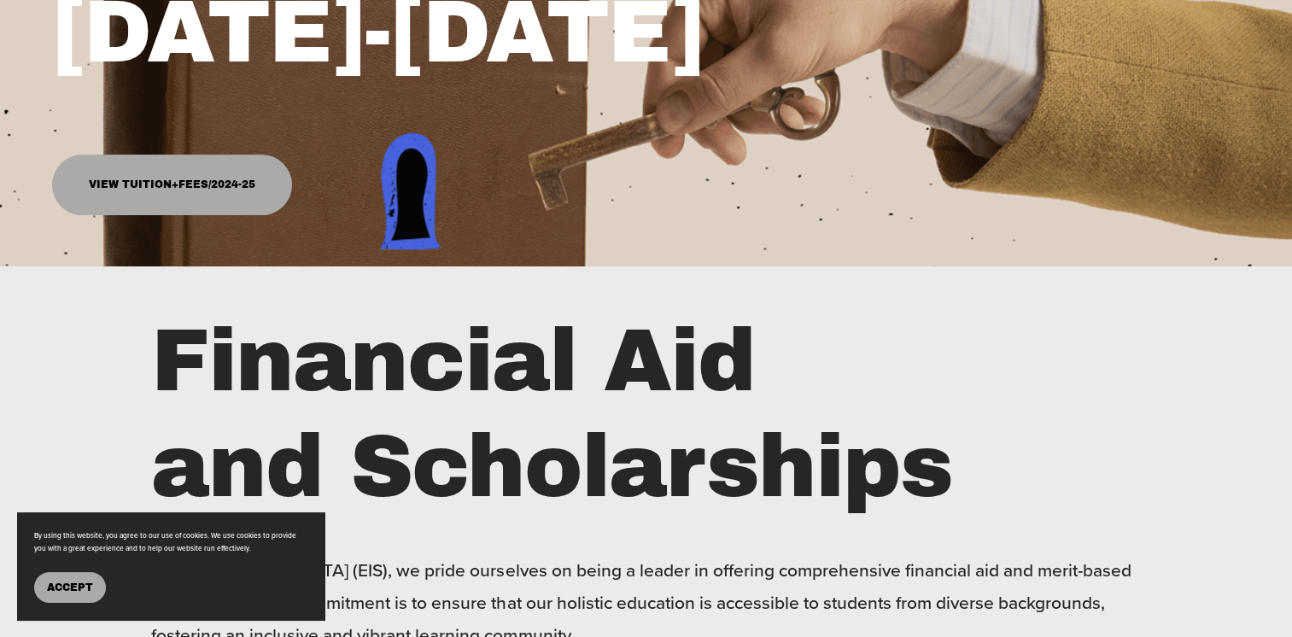
click at [205, 182] on link "View Tuition+Fees/2024-25" at bounding box center [172, 185] width 240 height 61
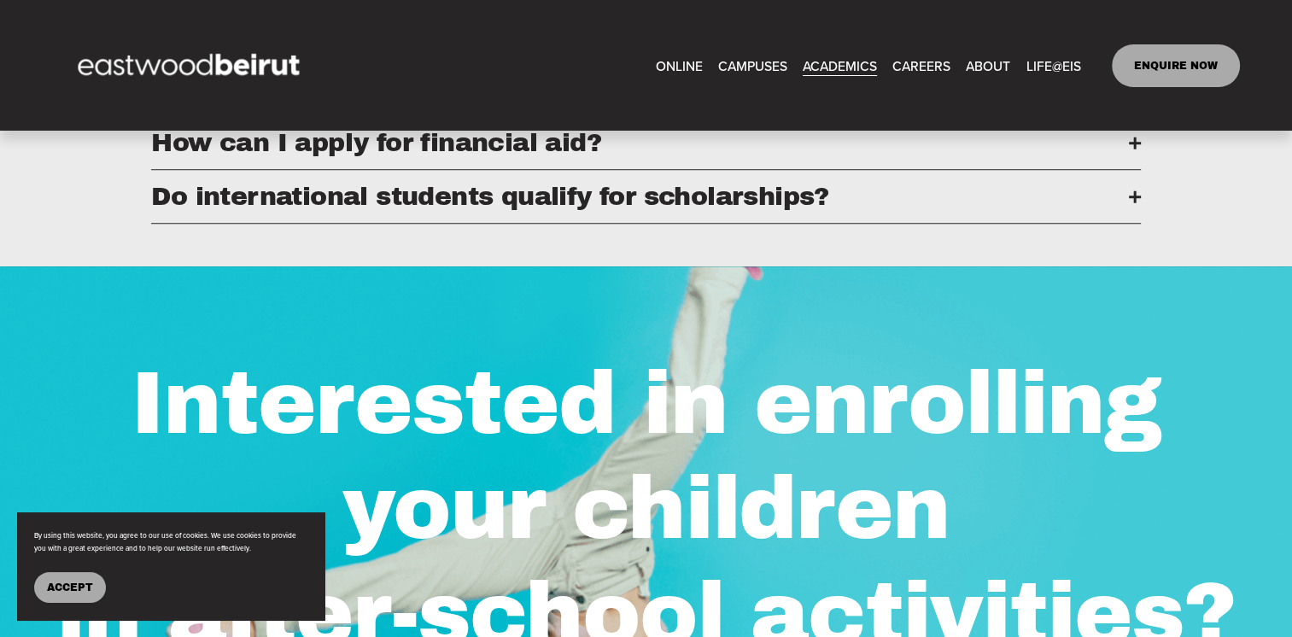
scroll to position [1366, 0]
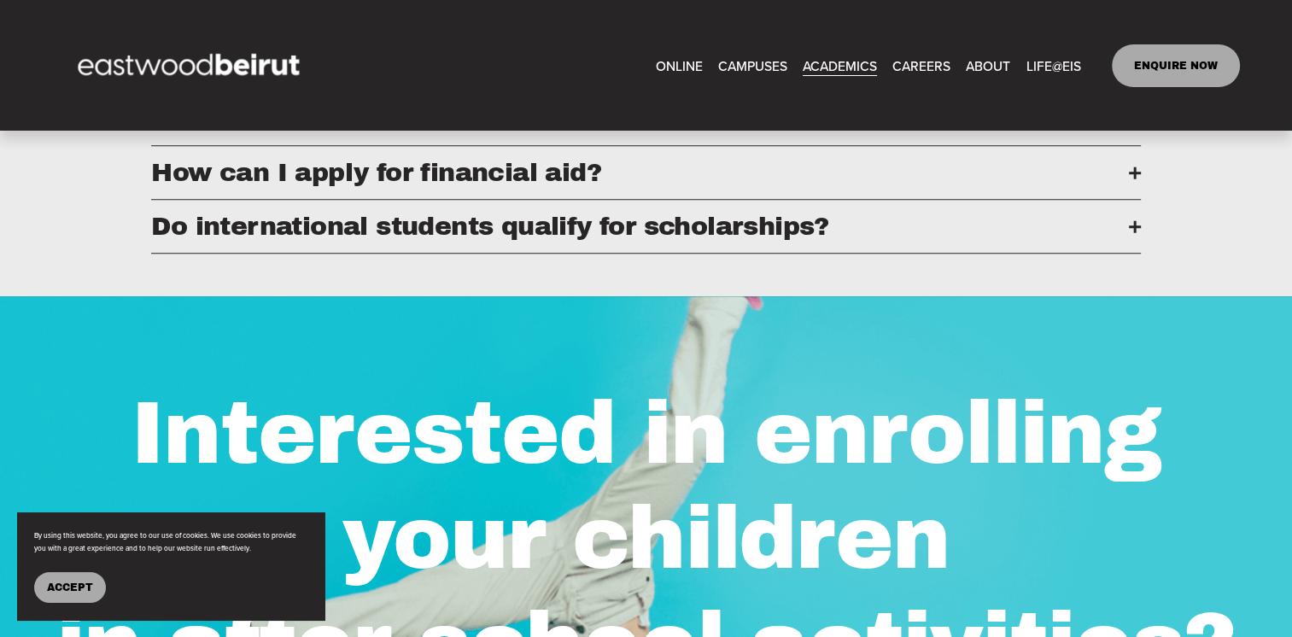
click at [577, 240] on span "Do international students qualify for scholarships?" at bounding box center [639, 226] width 977 height 27
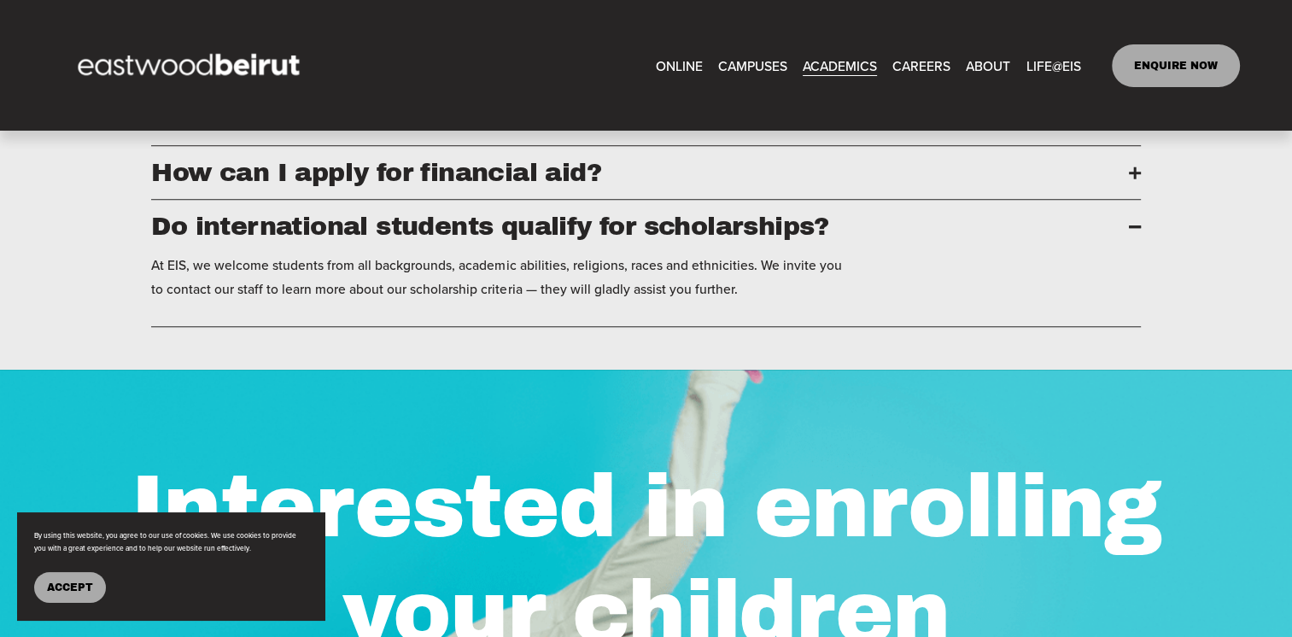
click at [0, 0] on span "Dining" at bounding box center [0, 0] width 0 height 0
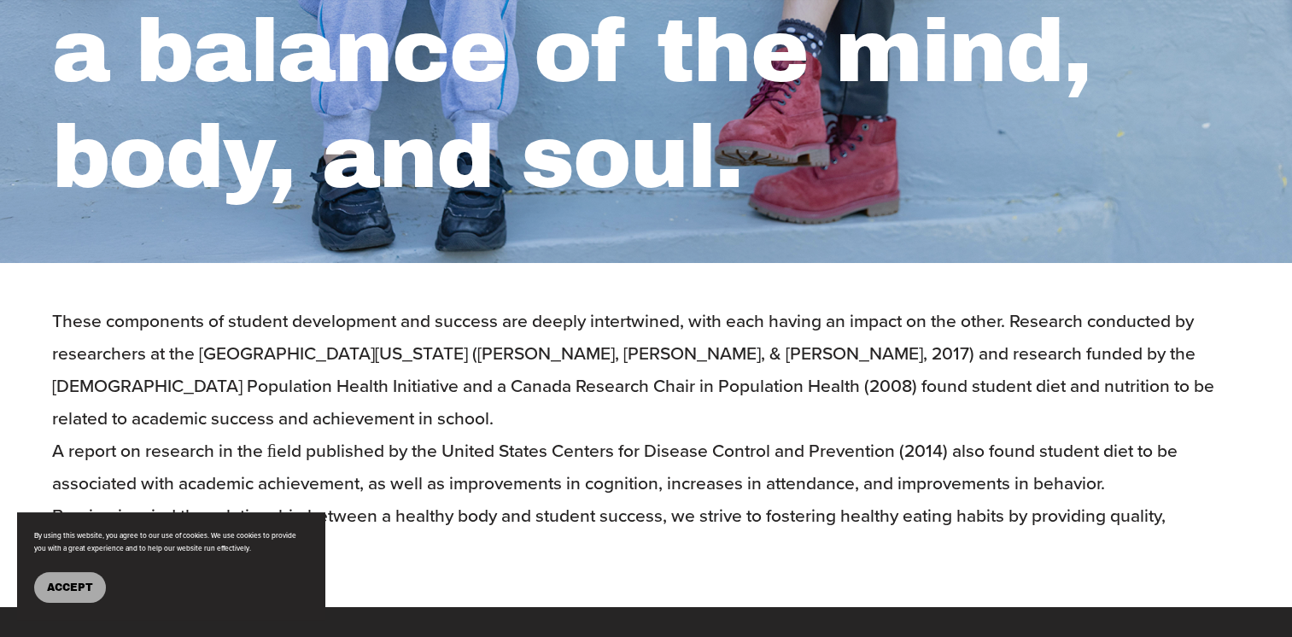
scroll to position [683, 0]
